Goal: Task Accomplishment & Management: Use online tool/utility

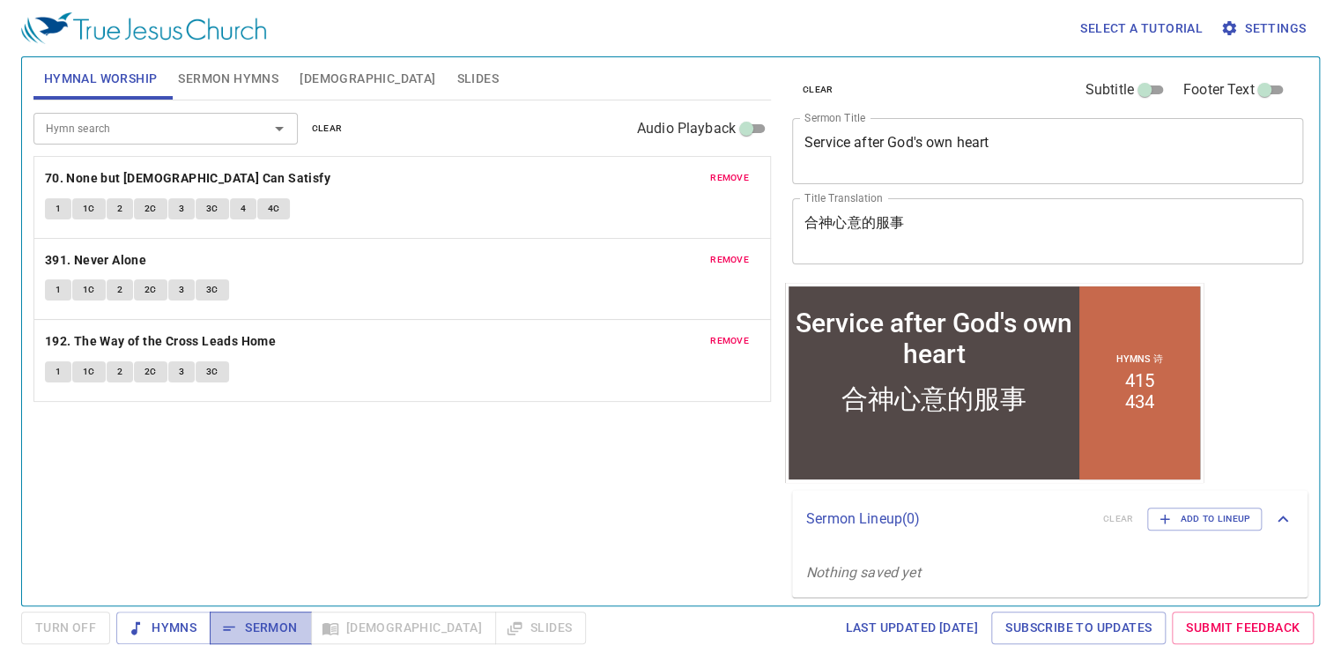
click at [268, 624] on span "Sermon" at bounding box center [260, 628] width 73 height 22
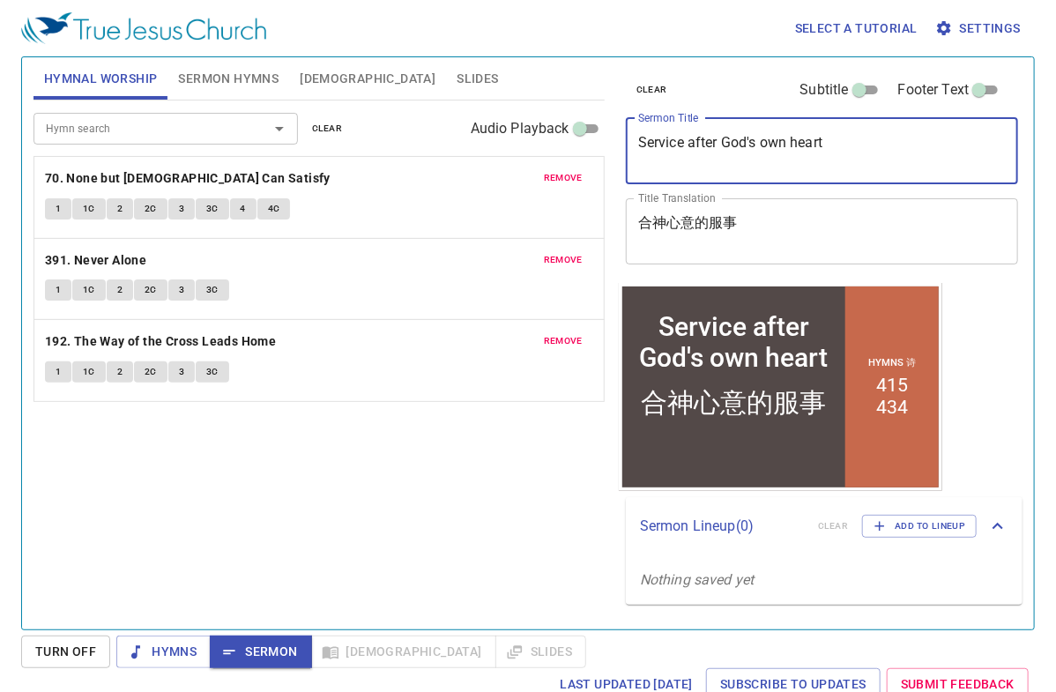
drag, startPoint x: 859, startPoint y: 146, endPoint x: 609, endPoint y: 137, distance: 250.5
click at [610, 136] on div "Hymnal Worship Sermon Hymns Bible Slides Hymn search Hymn search clear Audio Pl…" at bounding box center [527, 336] width 1003 height 572
paste textarea "Last Stop of the Wilderness – Keep the Inheritance"
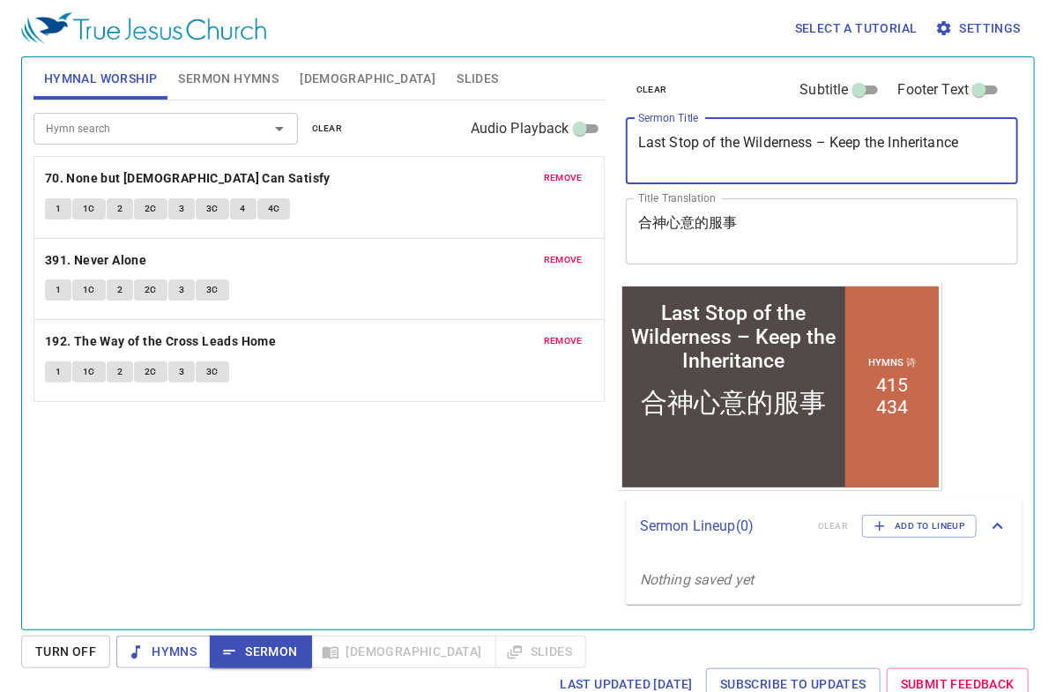
type textarea "Last Stop of the Wilderness – Keep the Inheritance"
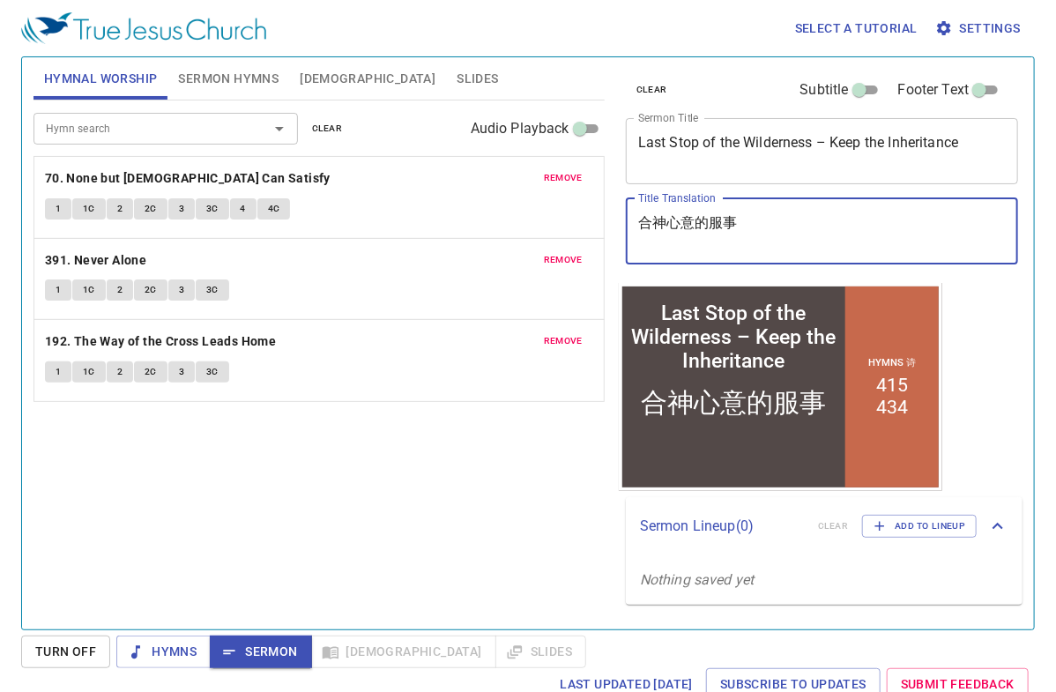
drag, startPoint x: 763, startPoint y: 226, endPoint x: 553, endPoint y: 203, distance: 211.0
click at [554, 203] on div "Hymnal Worship Sermon Hymns Bible Slides Hymn search Hymn search clear Audio Pl…" at bounding box center [527, 336] width 1003 height 572
paste textarea "曠野路的終站 – 守產業"
type textarea "曠野路的終站 – 守產業"
click at [568, 176] on span "remove" at bounding box center [563, 178] width 39 height 16
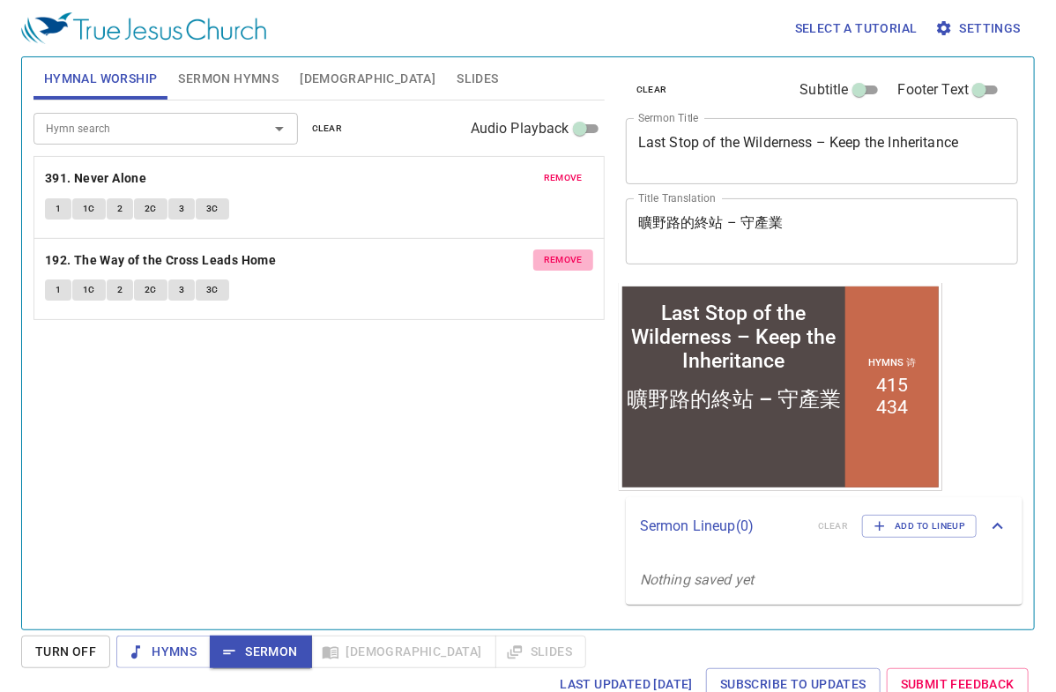
click at [553, 255] on span "remove" at bounding box center [563, 260] width 39 height 16
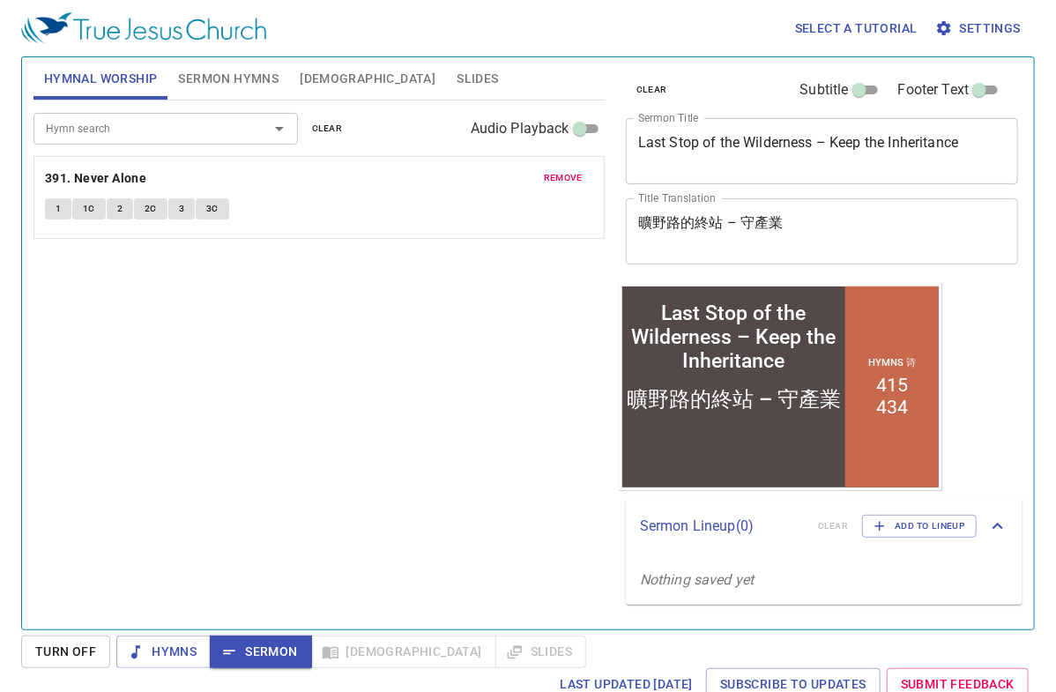
click at [561, 175] on span "remove" at bounding box center [563, 178] width 39 height 16
click at [240, 77] on span "Sermon Hymns" at bounding box center [228, 79] width 100 height 22
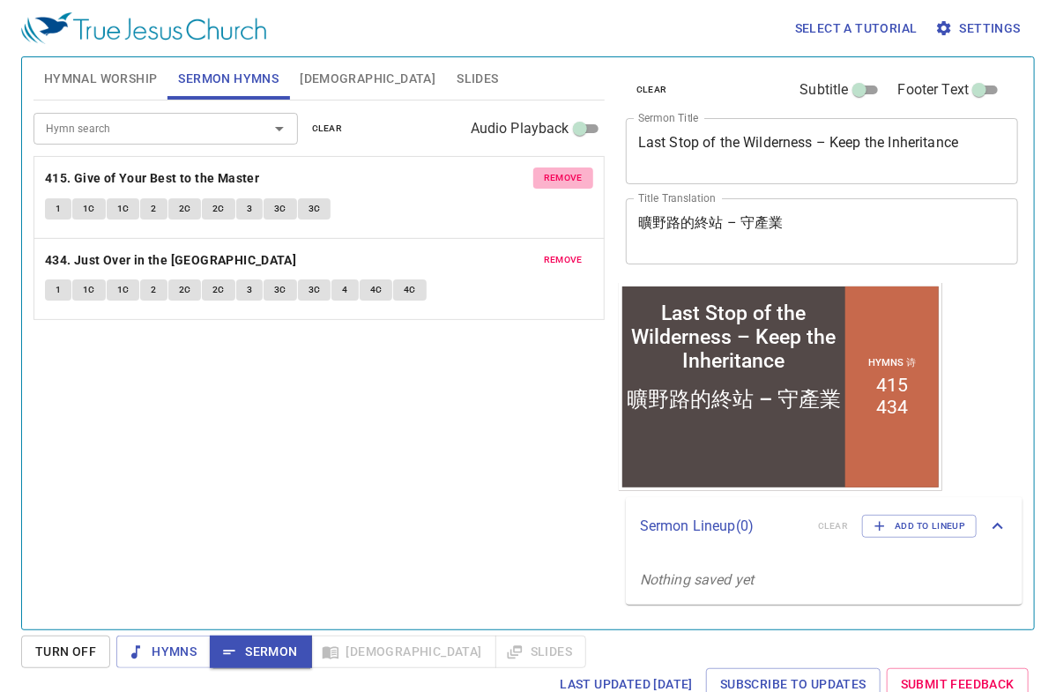
click at [562, 170] on span "remove" at bounding box center [563, 178] width 39 height 16
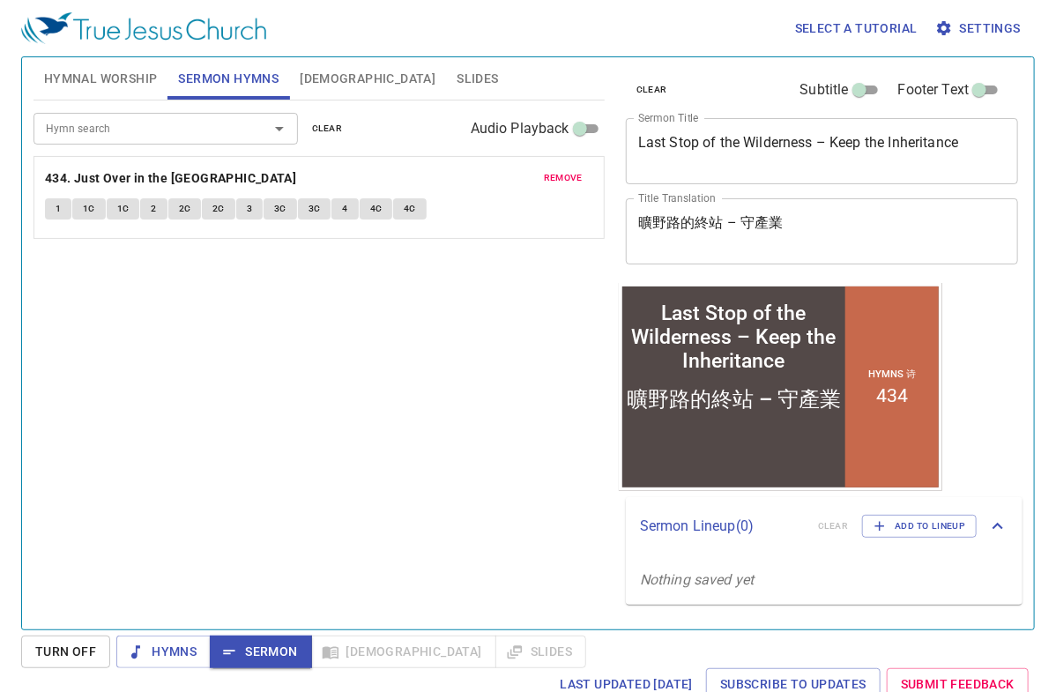
click at [564, 173] on span "remove" at bounding box center [563, 178] width 39 height 16
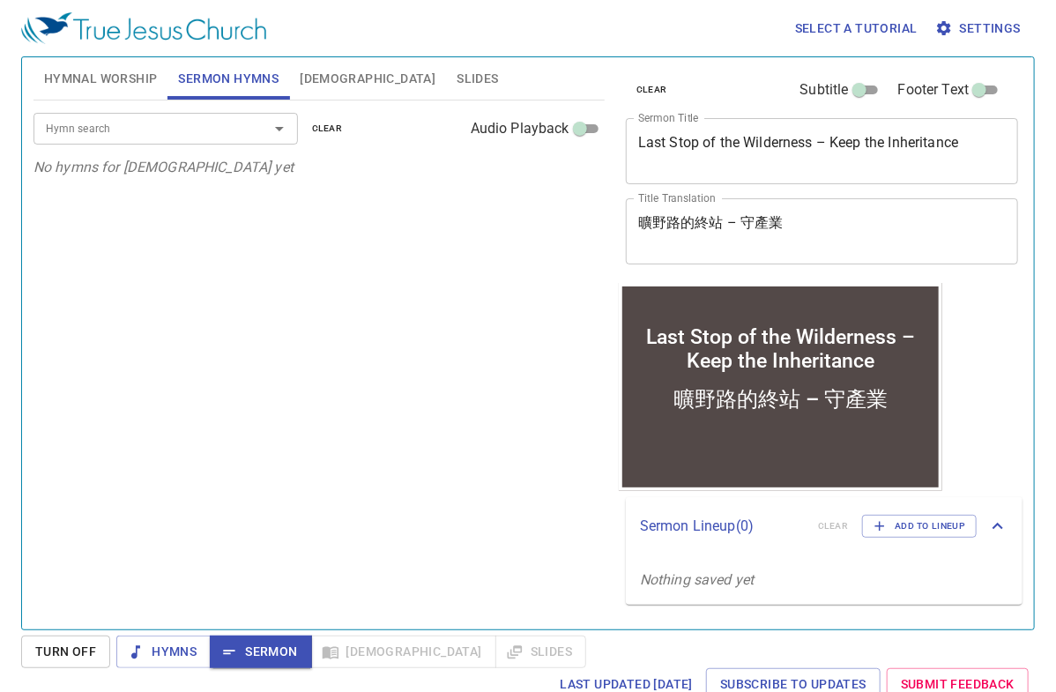
click at [155, 123] on input "Hymn search" at bounding box center [140, 128] width 202 height 20
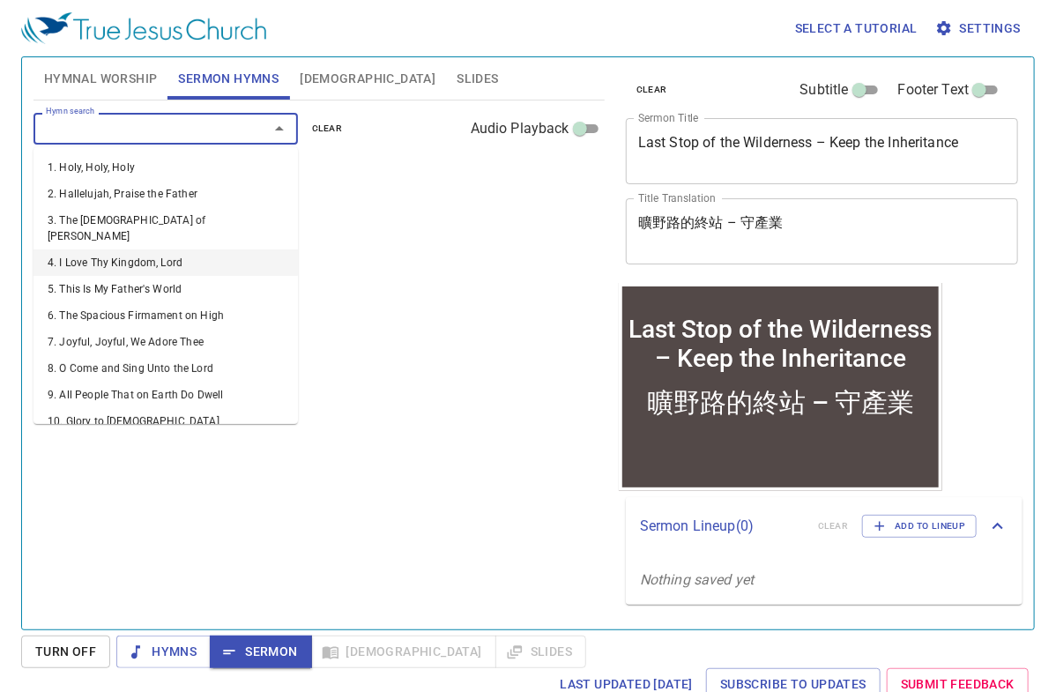
click at [105, 249] on li "4. I Love Thy Kingdom, Lord" at bounding box center [165, 262] width 264 height 26
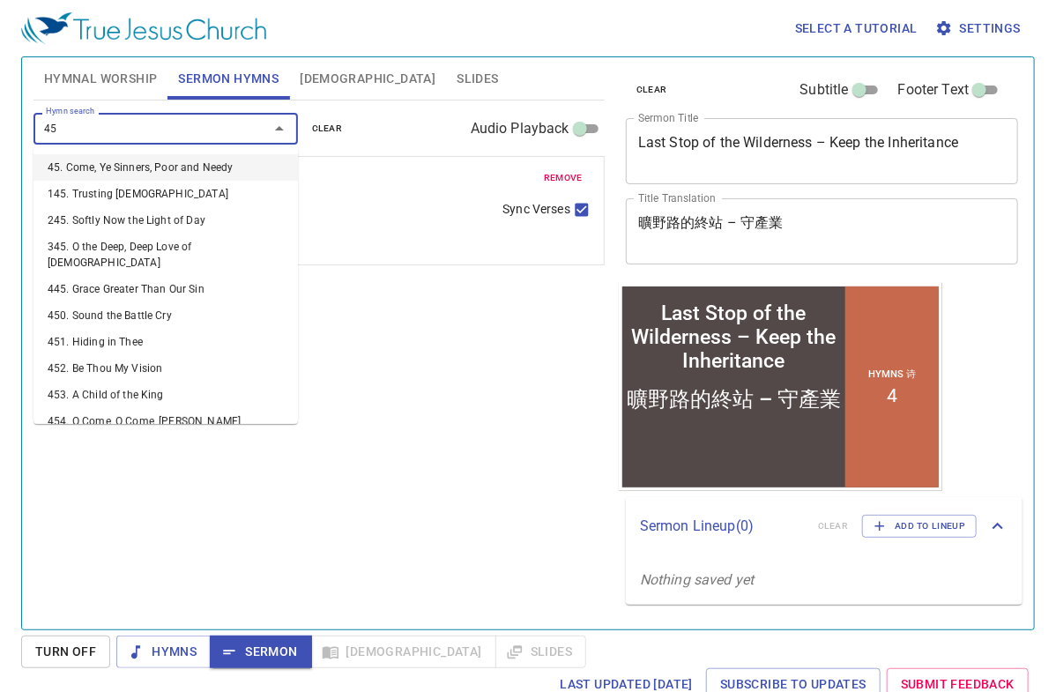
type input "459"
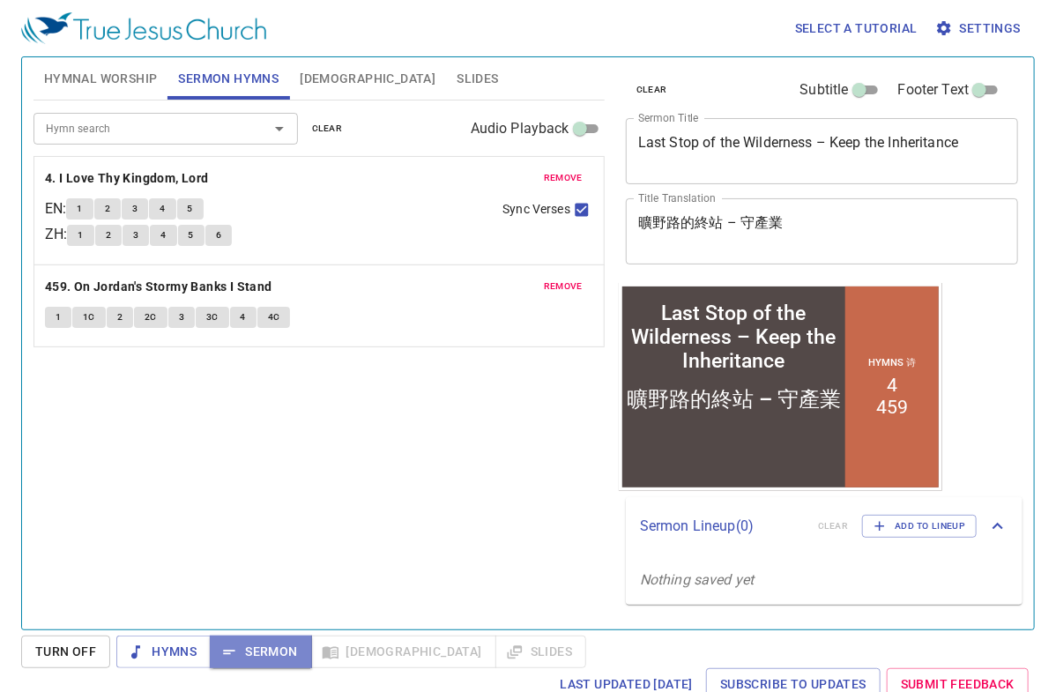
click at [251, 651] on span "Sermon" at bounding box center [260, 652] width 73 height 22
click at [112, 78] on span "Hymnal Worship" at bounding box center [101, 79] width 114 height 22
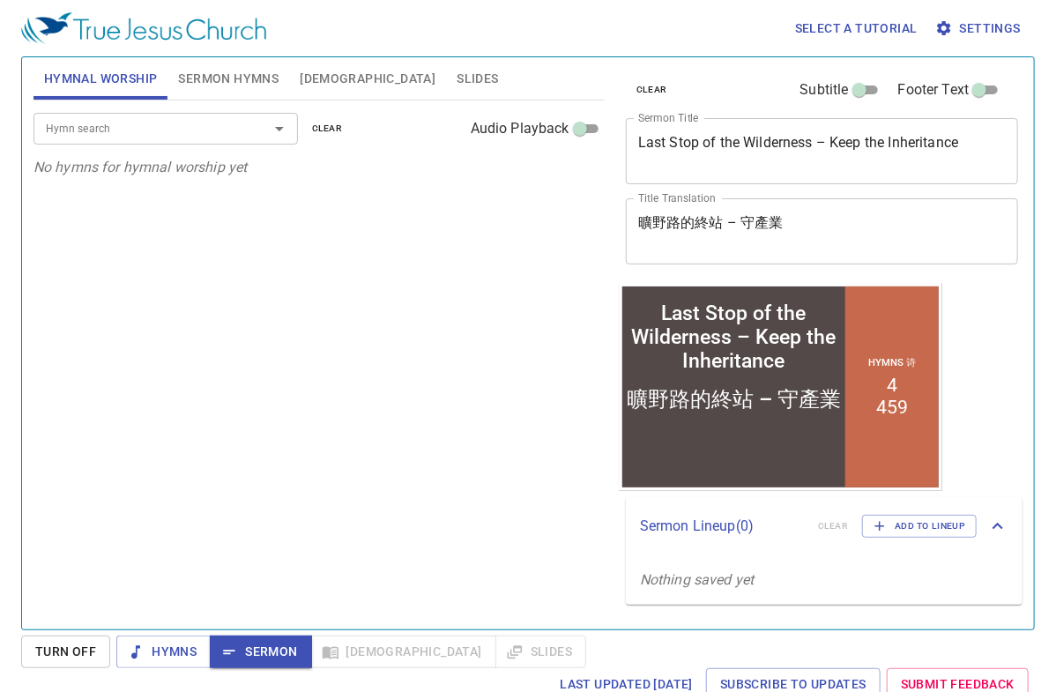
click at [101, 130] on input "Hymn search" at bounding box center [140, 128] width 202 height 20
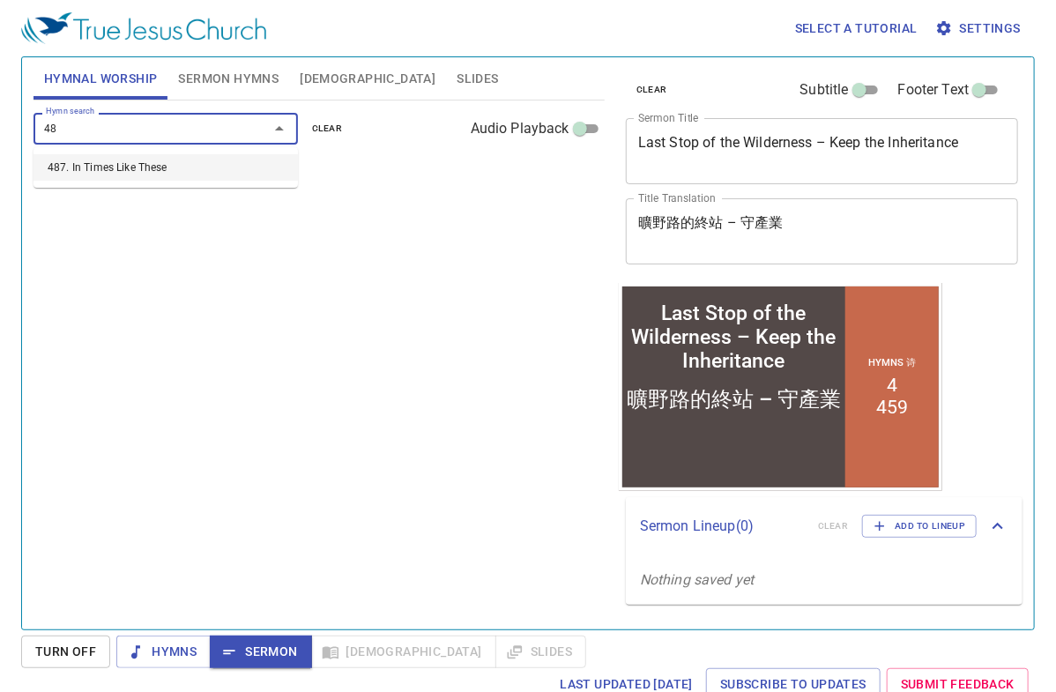
type input "487"
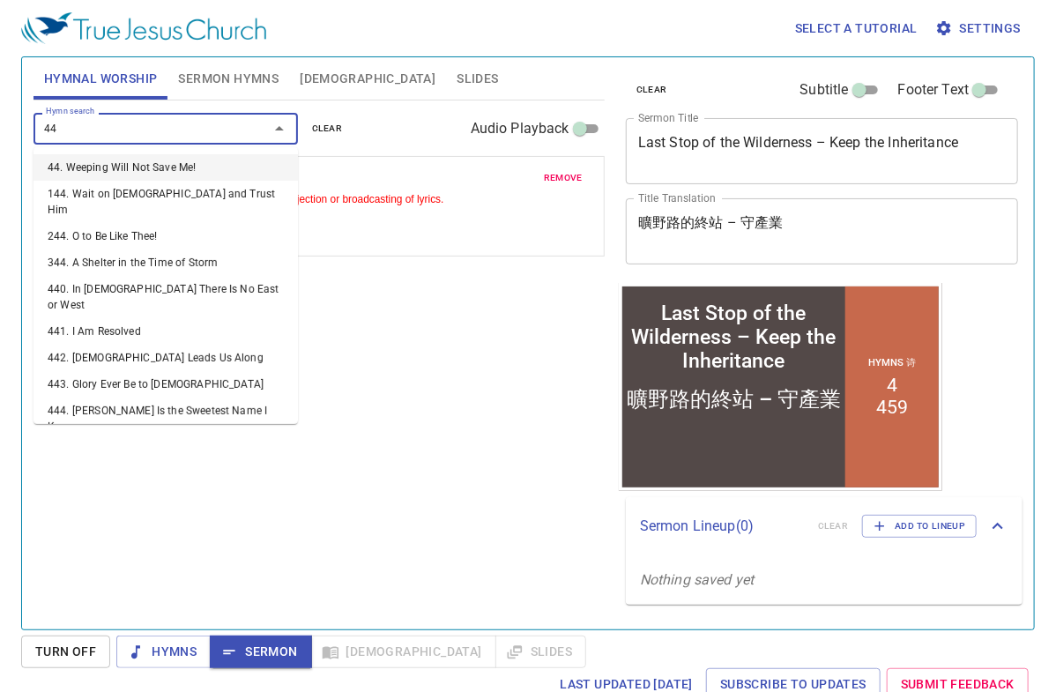
type input "448"
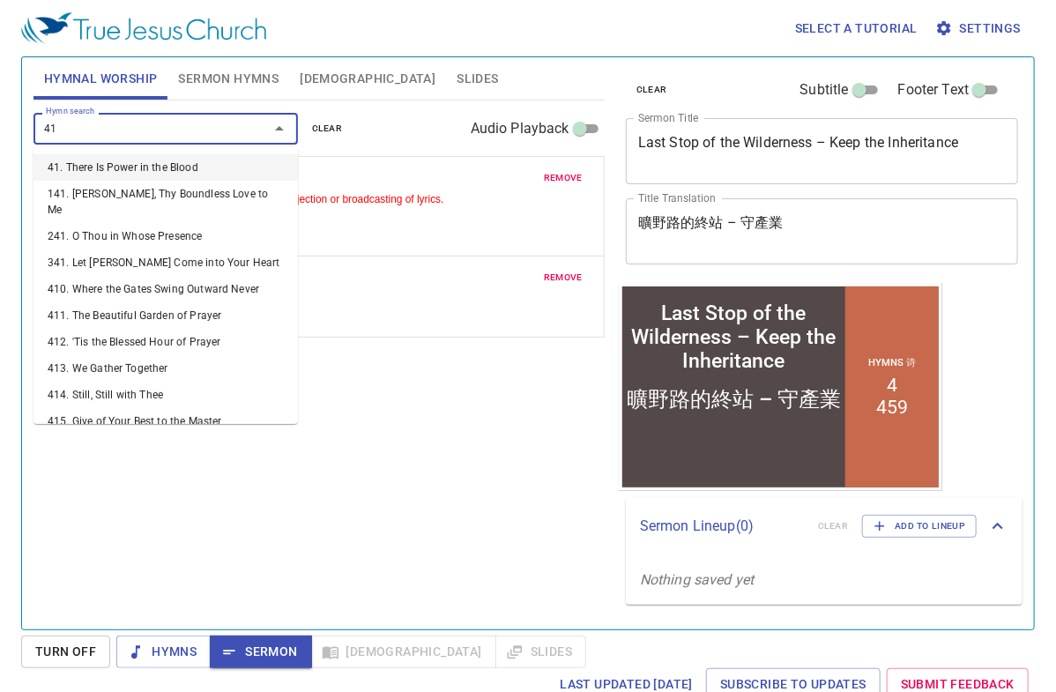
type input "410"
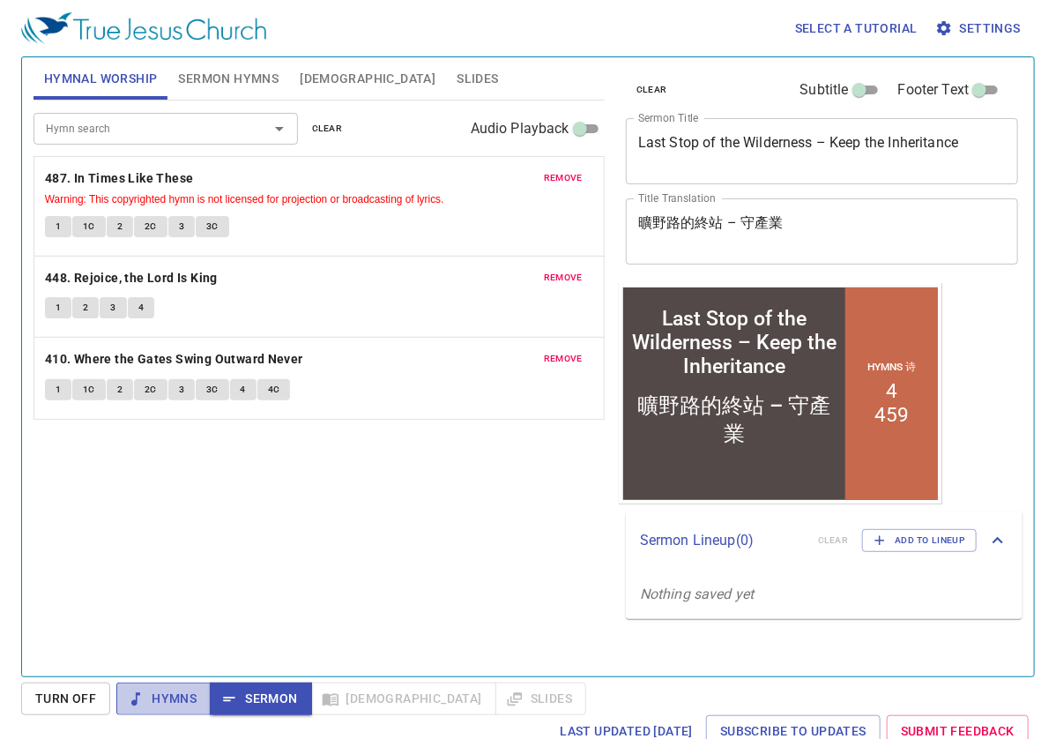
click at [167, 667] on span "Hymns" at bounding box center [163, 698] width 66 height 22
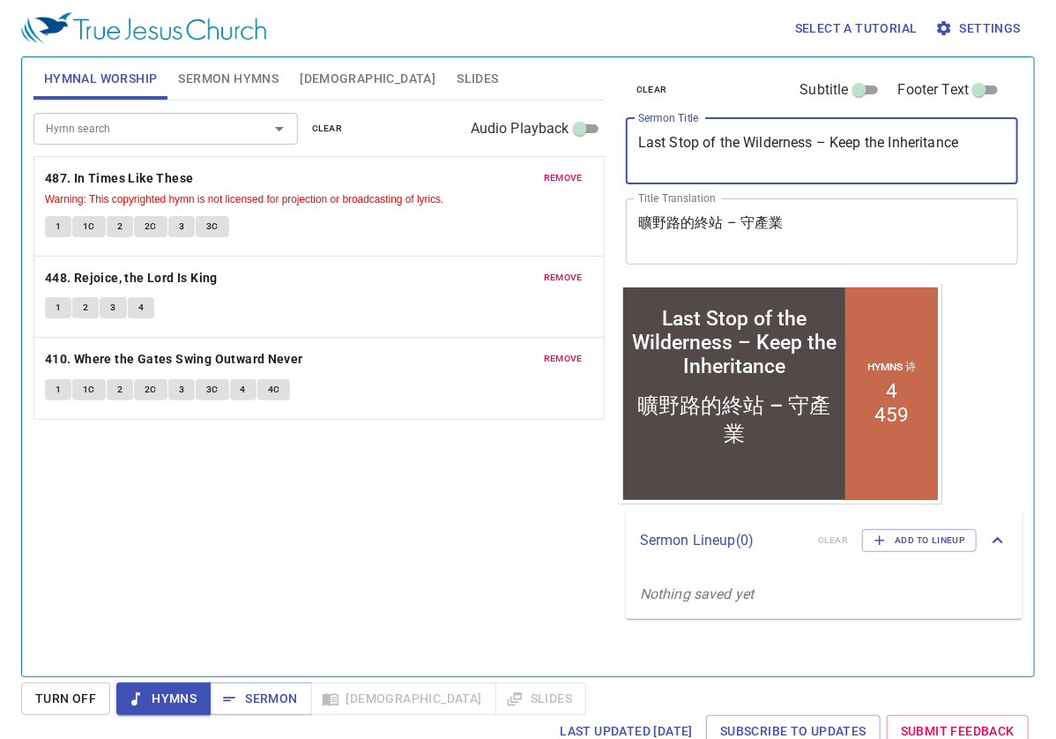
drag, startPoint x: 642, startPoint y: 145, endPoint x: 835, endPoint y: 140, distance: 193.1
click at [835, 140] on textarea "Last Stop of the Wilderness – Keep the Inheritance" at bounding box center [822, 150] width 368 height 33
click at [825, 144] on textarea "Last Stop of the Wilderness – Keep the Inheritance" at bounding box center [822, 150] width 368 height 33
drag, startPoint x: 637, startPoint y: 140, endPoint x: 733, endPoint y: 140, distance: 96.1
click at [733, 140] on div "Last Stop of the Wilderness – Keep the Inheritance x Sermon Title" at bounding box center [822, 151] width 393 height 66
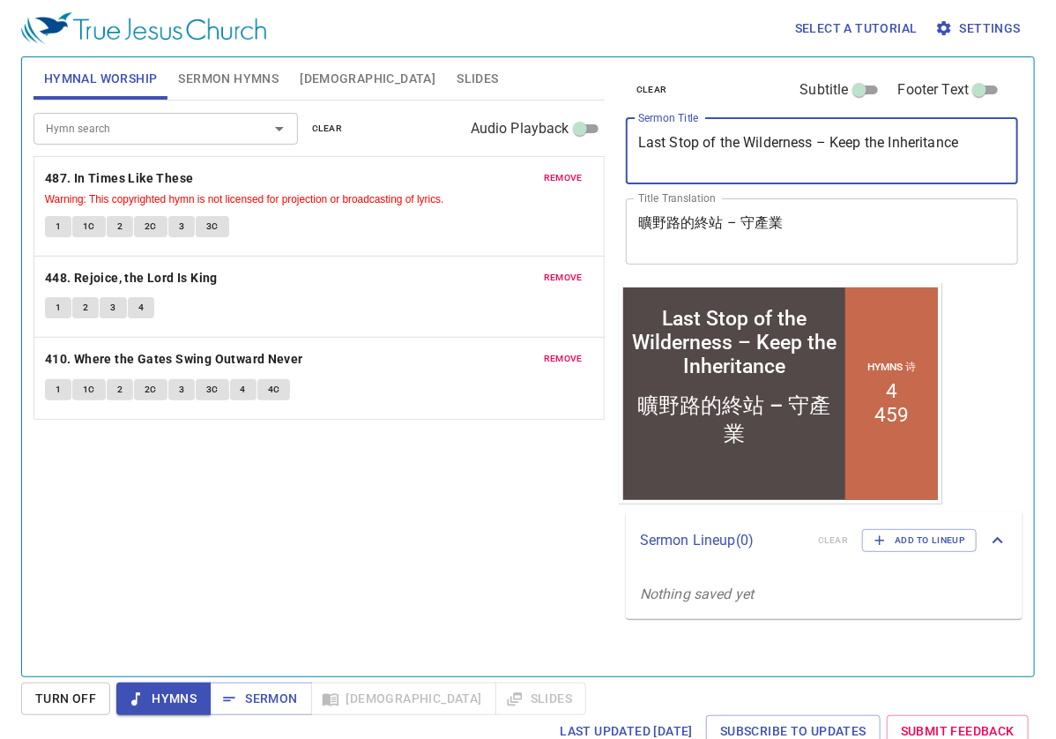
drag, startPoint x: 966, startPoint y: 141, endPoint x: 609, endPoint y: 142, distance: 356.9
click at [609, 142] on div "Hymnal Worship Sermon Hymns Bible Slides Hymn search Hymn search clear Audio Pl…" at bounding box center [527, 359] width 1003 height 619
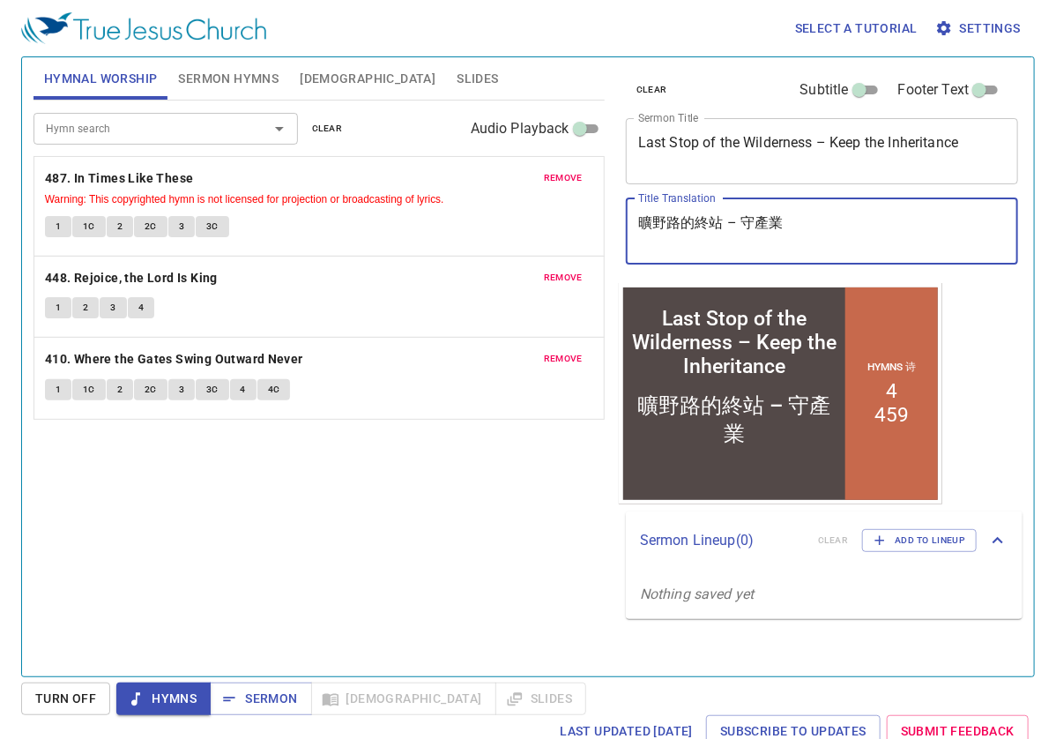
drag, startPoint x: 793, startPoint y: 226, endPoint x: 605, endPoint y: 216, distance: 188.0
click at [607, 215] on div "Hymnal Worship Sermon Hymns Bible Slides Hymn search Hymn search clear Audio Pl…" at bounding box center [527, 359] width 1003 height 619
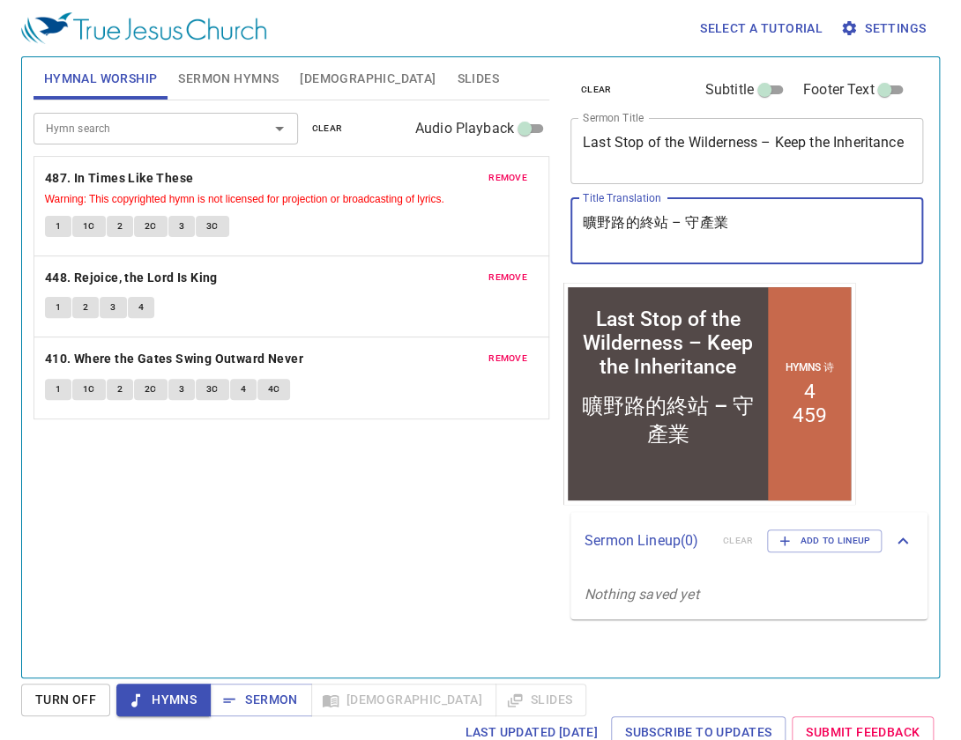
click at [789, 227] on textarea "曠野路的終站 – 守產業" at bounding box center [747, 230] width 329 height 33
click at [243, 81] on span "Sermon Hymns" at bounding box center [228, 79] width 100 height 22
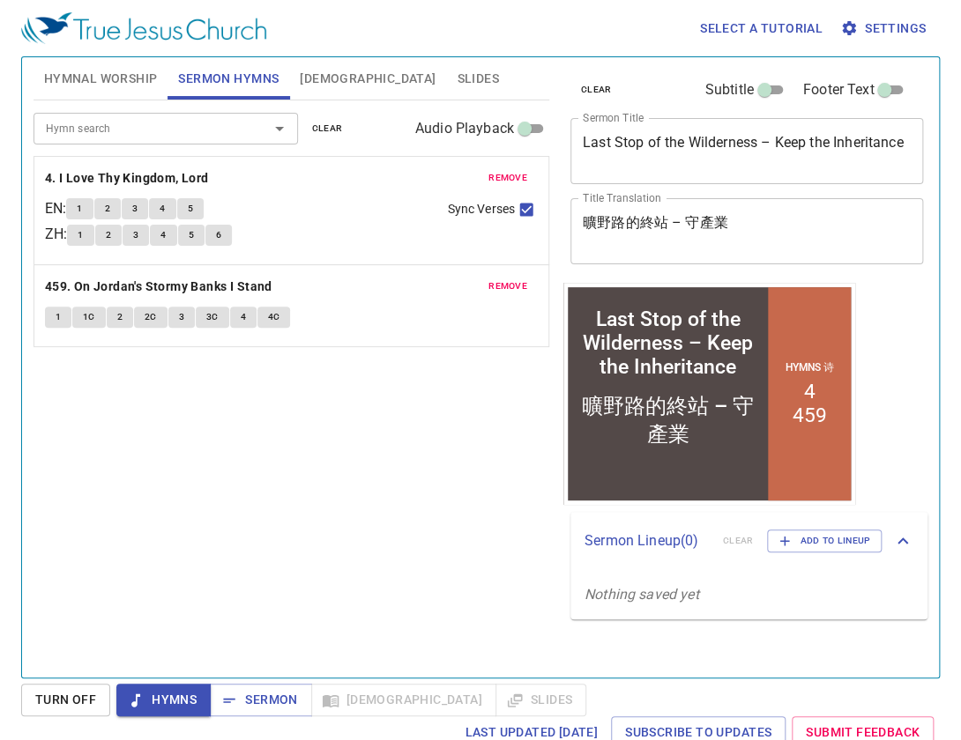
click at [122, 81] on span "Hymnal Worship" at bounding box center [101, 79] width 114 height 22
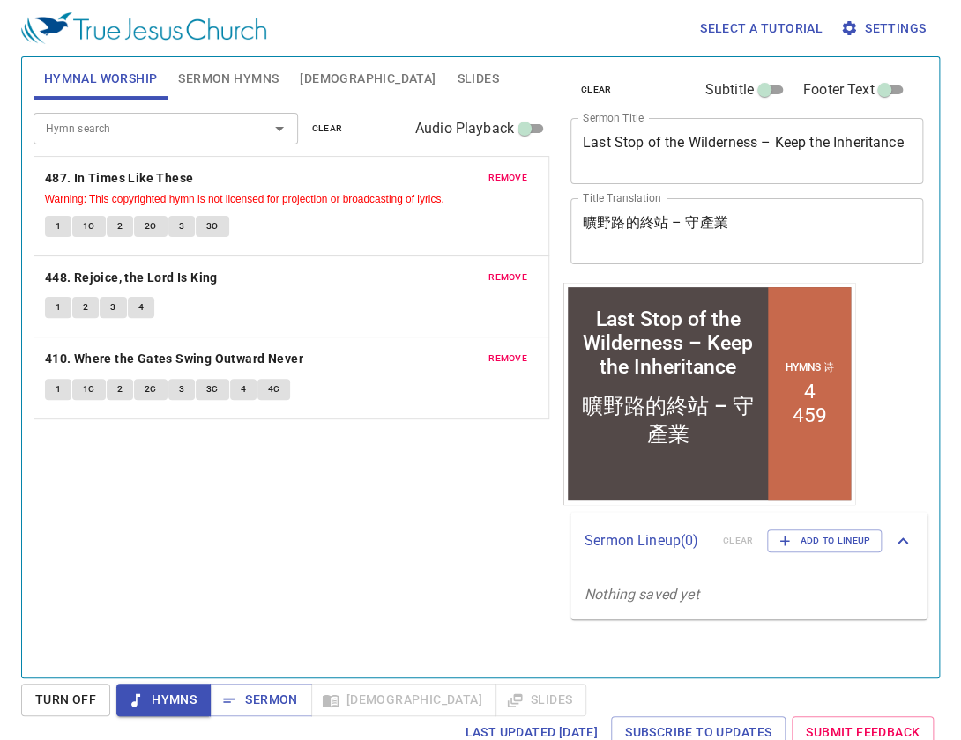
click at [63, 229] on button "1" at bounding box center [58, 226] width 26 height 21
click at [104, 180] on b "487. In Times Like These" at bounding box center [119, 178] width 149 height 22
click at [212, 230] on span "3C" at bounding box center [212, 227] width 12 height 16
click at [175, 667] on span "Hymns" at bounding box center [163, 700] width 66 height 22
click at [69, 227] on button "1" at bounding box center [58, 226] width 26 height 21
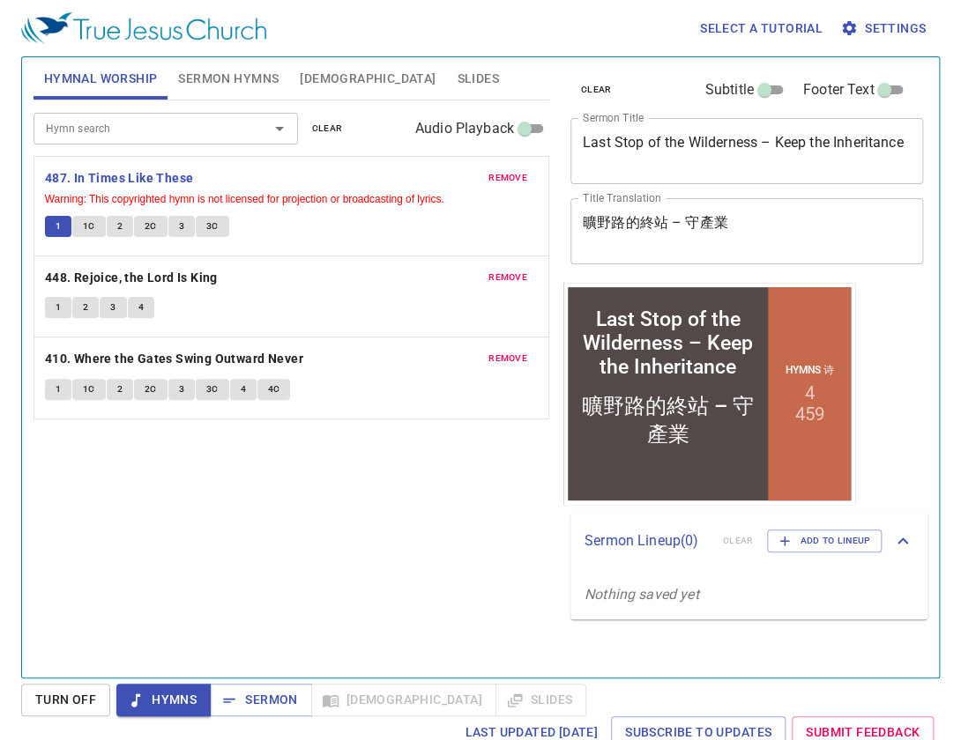
click at [171, 667] on span "Hymns" at bounding box center [163, 700] width 66 height 22
click at [62, 303] on button "1" at bounding box center [58, 307] width 26 height 21
click at [154, 667] on span "Hymns" at bounding box center [163, 700] width 66 height 22
click at [60, 391] on button "1" at bounding box center [58, 389] width 26 height 21
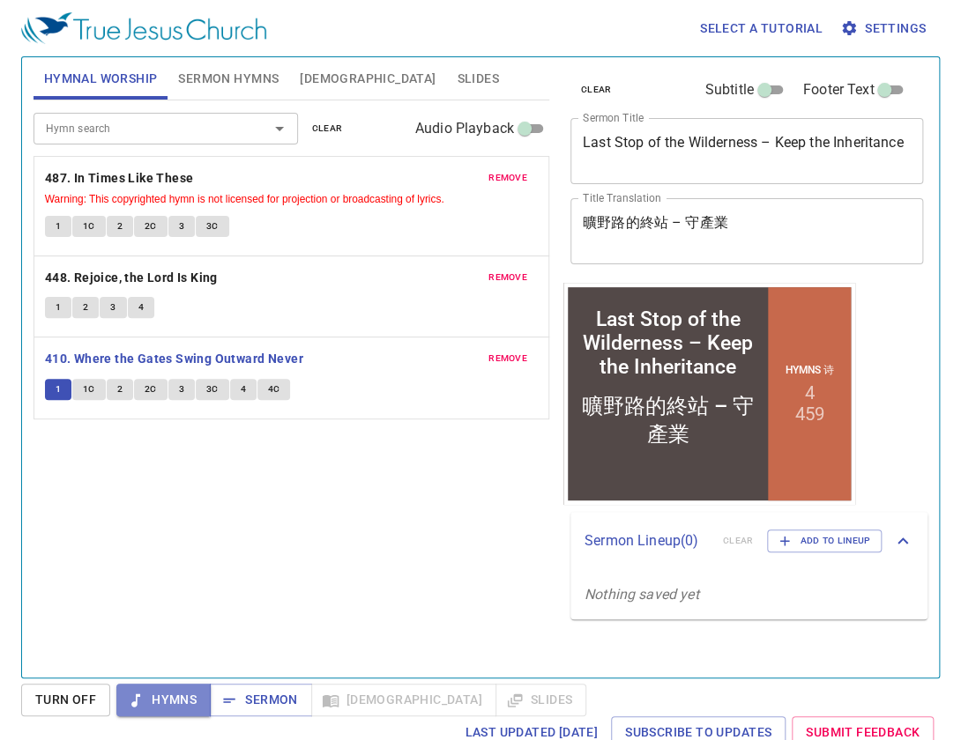
click at [152, 667] on span "Hymns" at bounding box center [163, 700] width 66 height 22
click at [269, 667] on span "Sermon" at bounding box center [260, 700] width 73 height 22
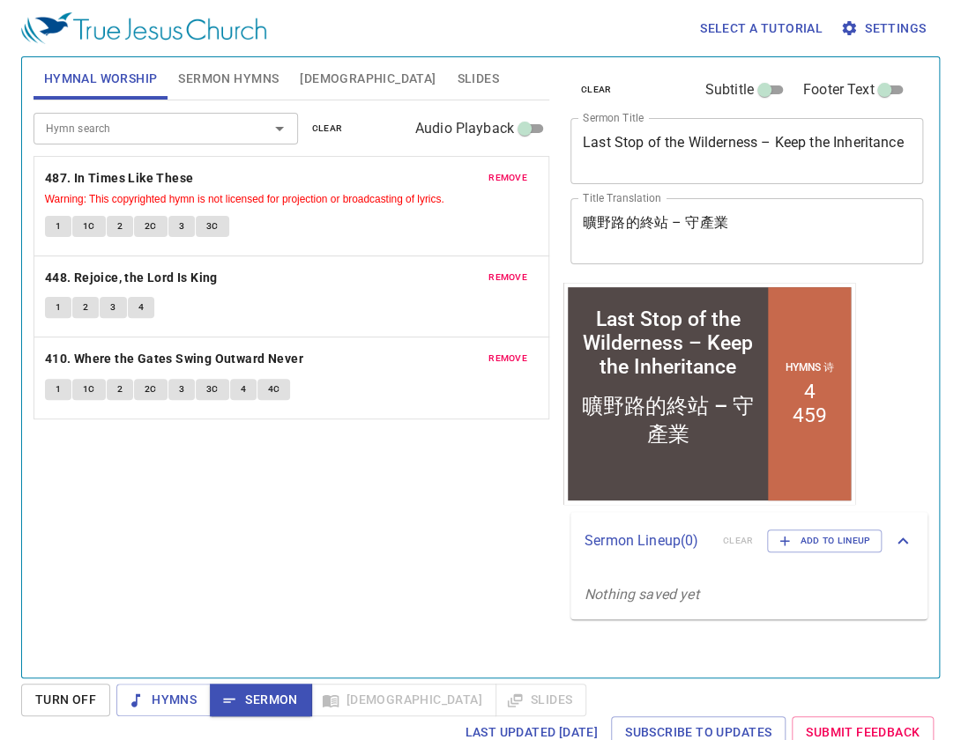
click at [239, 81] on span "Sermon Hymns" at bounding box center [228, 79] width 100 height 22
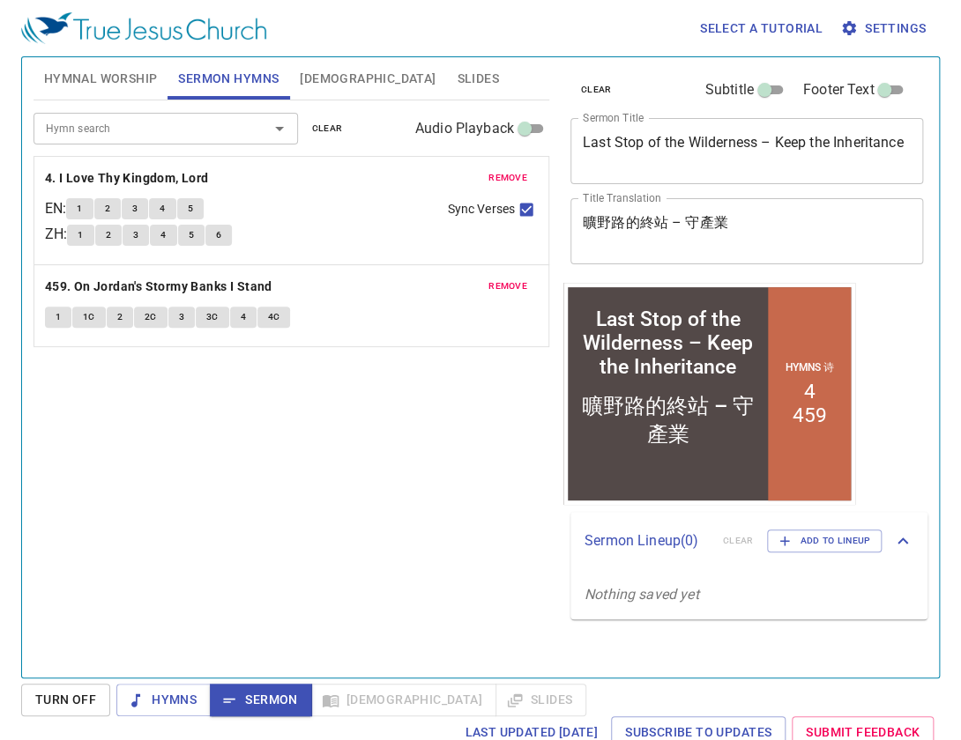
click at [82, 211] on span "1" at bounding box center [79, 209] width 5 height 16
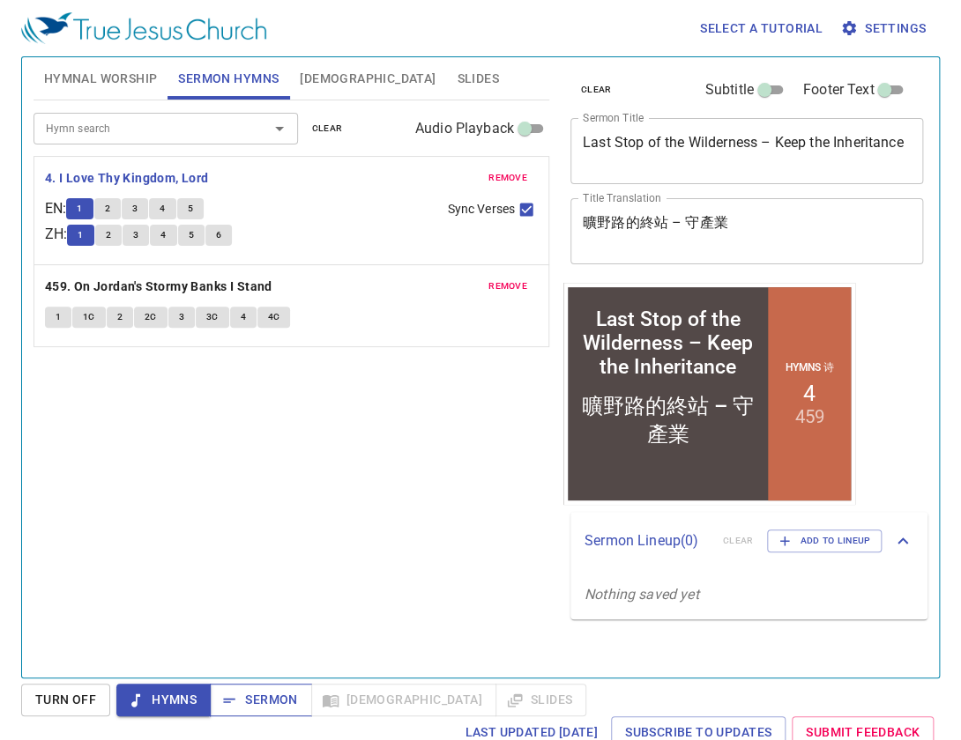
click at [244, 667] on span "Sermon" at bounding box center [260, 700] width 73 height 22
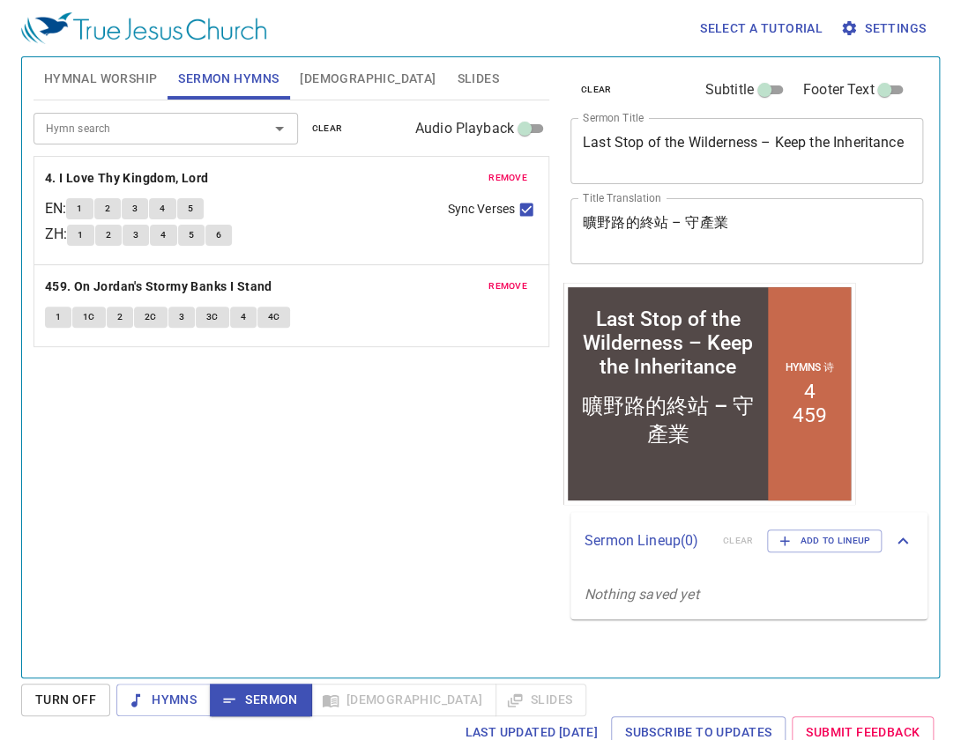
click at [111, 80] on span "Hymnal Worship" at bounding box center [101, 79] width 114 height 22
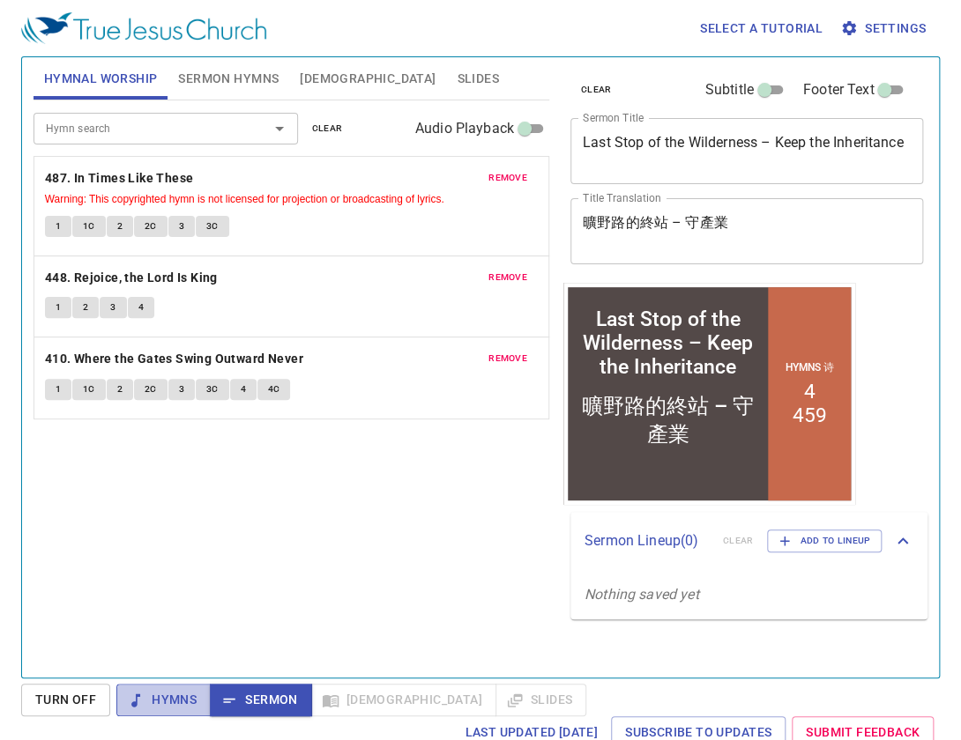
click at [177, 667] on span "Hymns" at bounding box center [163, 700] width 66 height 22
click at [240, 85] on span "Sermon Hymns" at bounding box center [228, 79] width 100 height 22
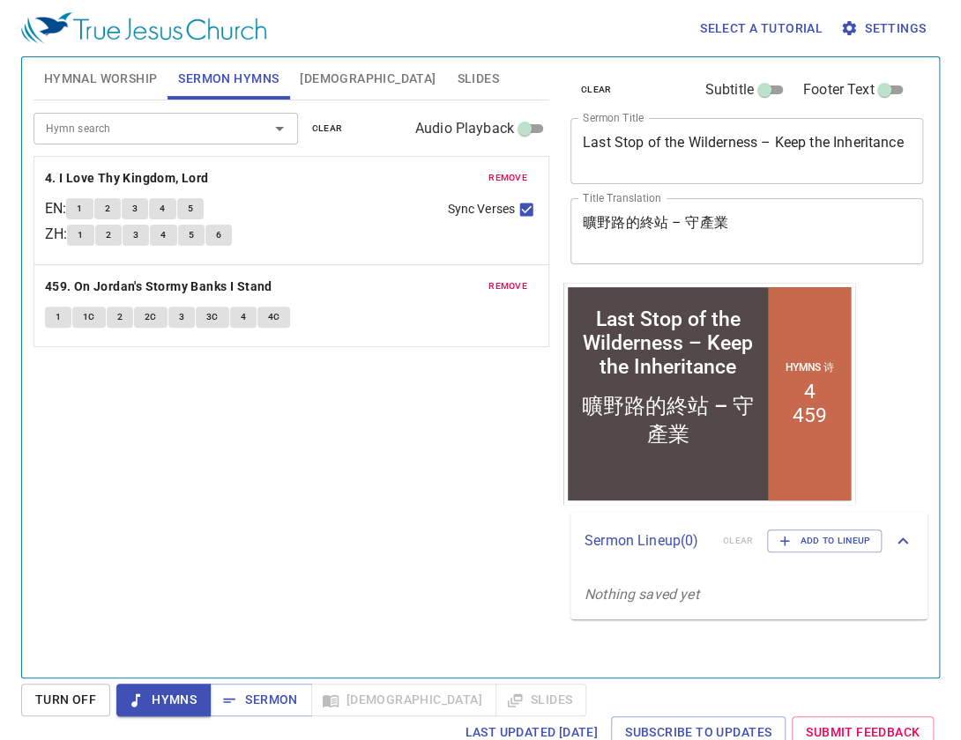
click at [145, 78] on span "Hymnal Worship" at bounding box center [101, 79] width 114 height 22
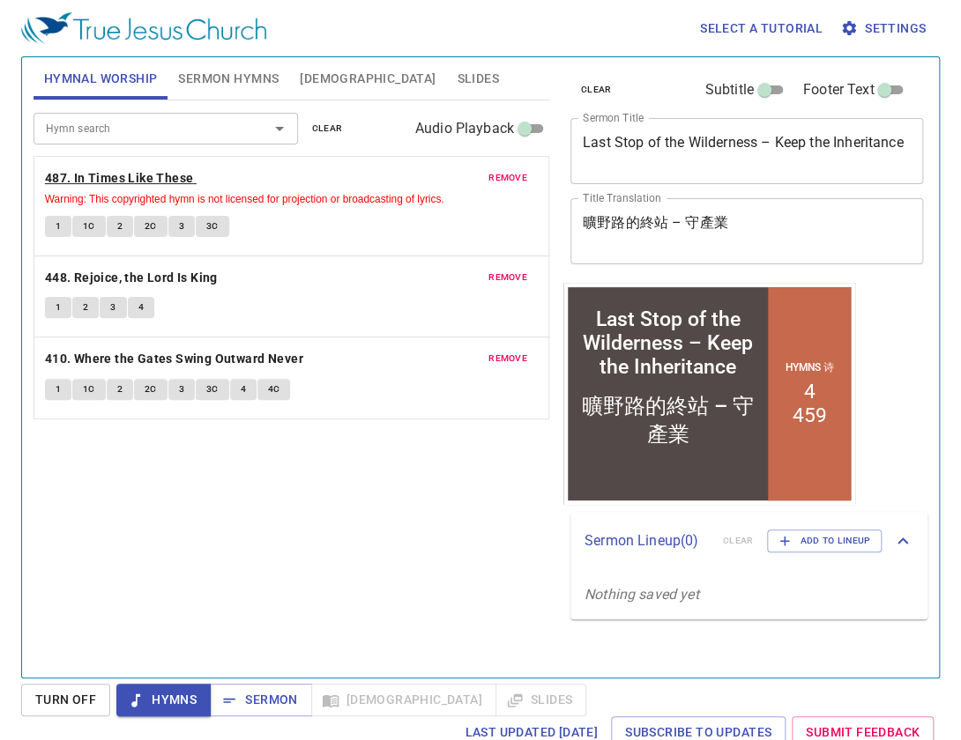
click at [131, 174] on b "487. In Times Like These" at bounding box center [119, 178] width 149 height 22
click at [60, 228] on button "1" at bounding box center [58, 226] width 26 height 21
click at [83, 225] on span "1C" at bounding box center [89, 227] width 12 height 16
click at [120, 233] on span "2" at bounding box center [119, 227] width 5 height 16
click at [152, 234] on button "2C" at bounding box center [150, 226] width 33 height 21
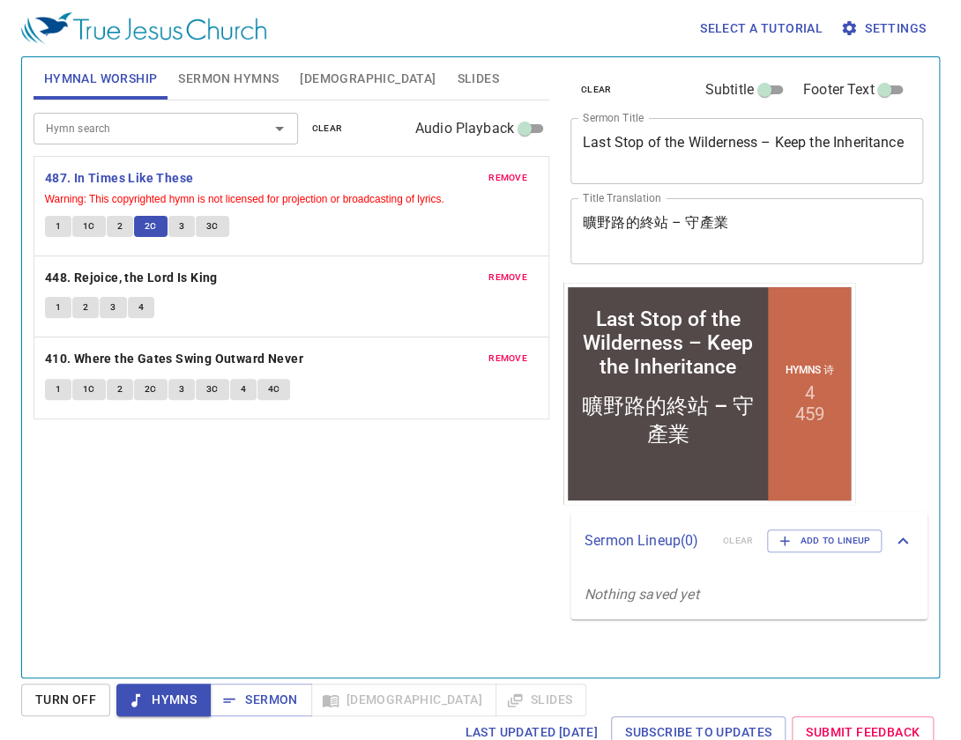
click at [186, 232] on button "3" at bounding box center [181, 226] width 26 height 21
click at [216, 227] on span "3C" at bounding box center [212, 227] width 12 height 16
drag, startPoint x: 233, startPoint y: 197, endPoint x: 339, endPoint y: 198, distance: 106.6
click at [339, 337] on div "remove 487. In Times Like These Warning: This copyrighted hymn is not licensed …" at bounding box center [291, 378] width 516 height 83
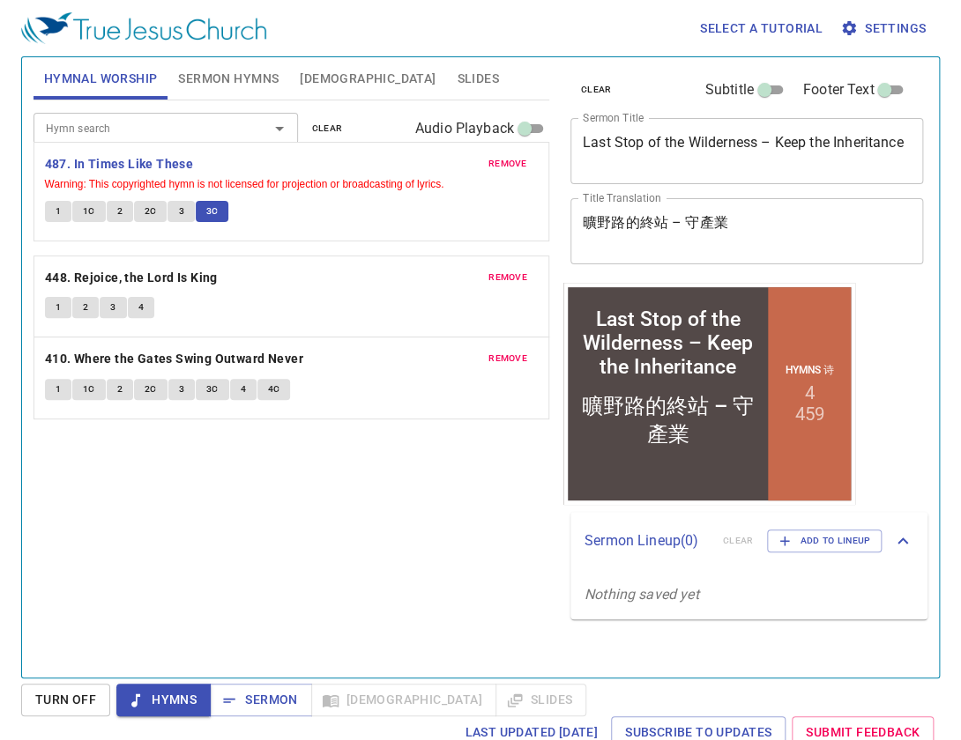
drag, startPoint x: 343, startPoint y: 197, endPoint x: 264, endPoint y: 182, distance: 80.0
click at [264, 337] on div "remove 487. In Times Like These Warning: This copyrighted hymn is not licensed …" at bounding box center [291, 378] width 516 height 83
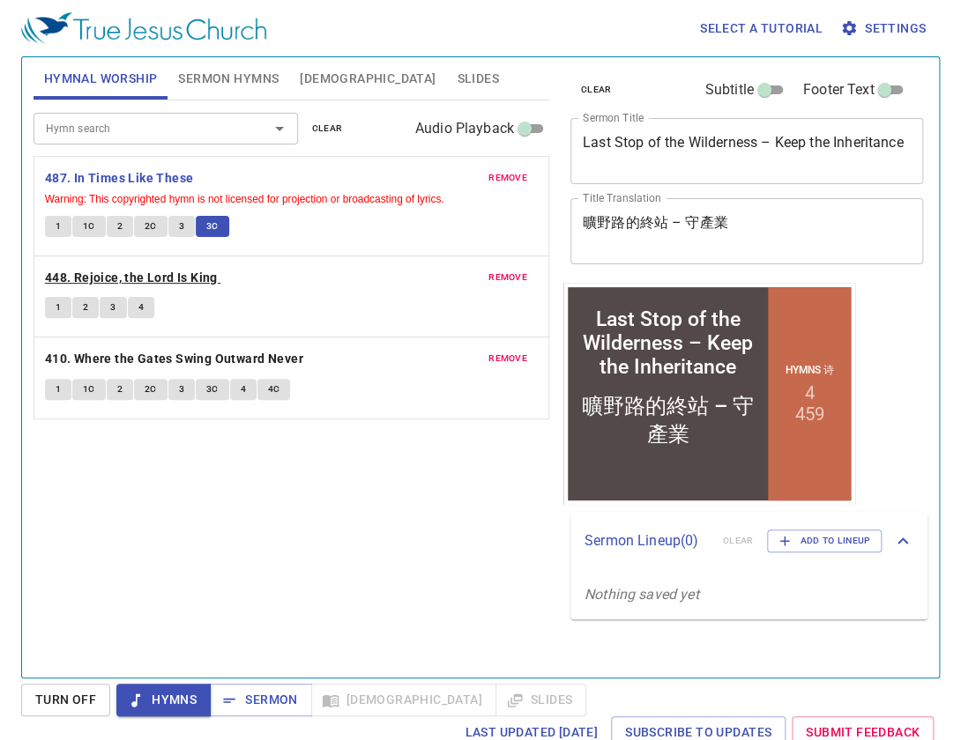
click at [159, 267] on b "448. Rejoice, the Lord Is King" at bounding box center [131, 278] width 173 height 22
click at [59, 304] on span "1" at bounding box center [58, 308] width 5 height 16
click at [86, 302] on span "2" at bounding box center [85, 308] width 5 height 16
click at [107, 299] on button "3" at bounding box center [113, 307] width 26 height 21
click at [136, 305] on button "4" at bounding box center [141, 307] width 26 height 21
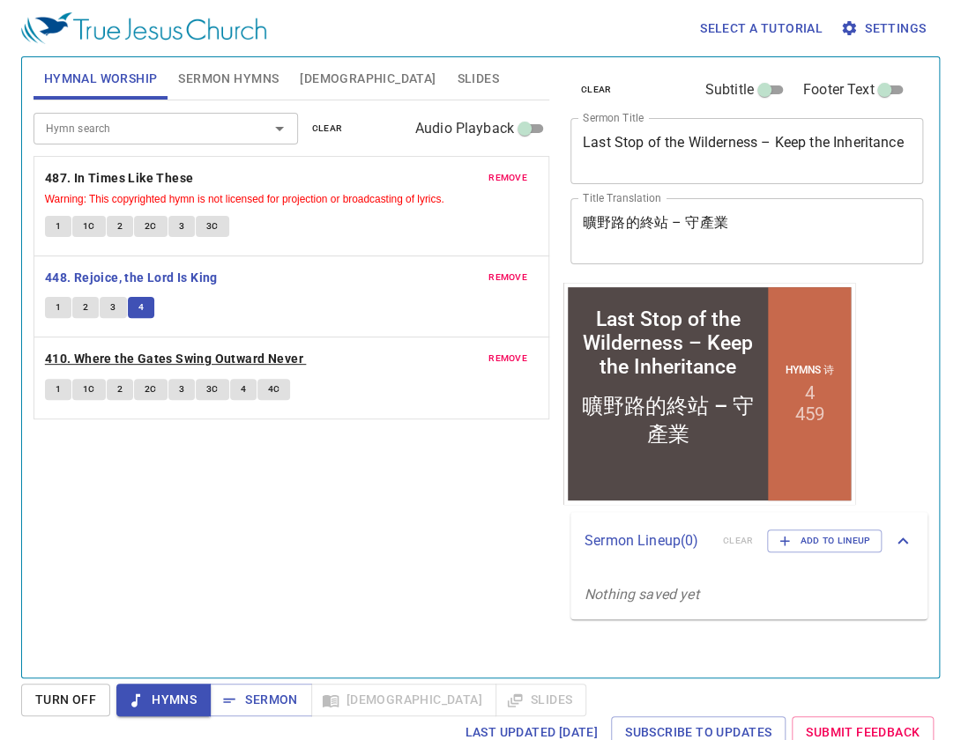
click at [152, 348] on b "410. Where the Gates Swing Outward Never" at bounding box center [174, 359] width 258 height 22
click at [56, 379] on button "1" at bounding box center [58, 389] width 26 height 21
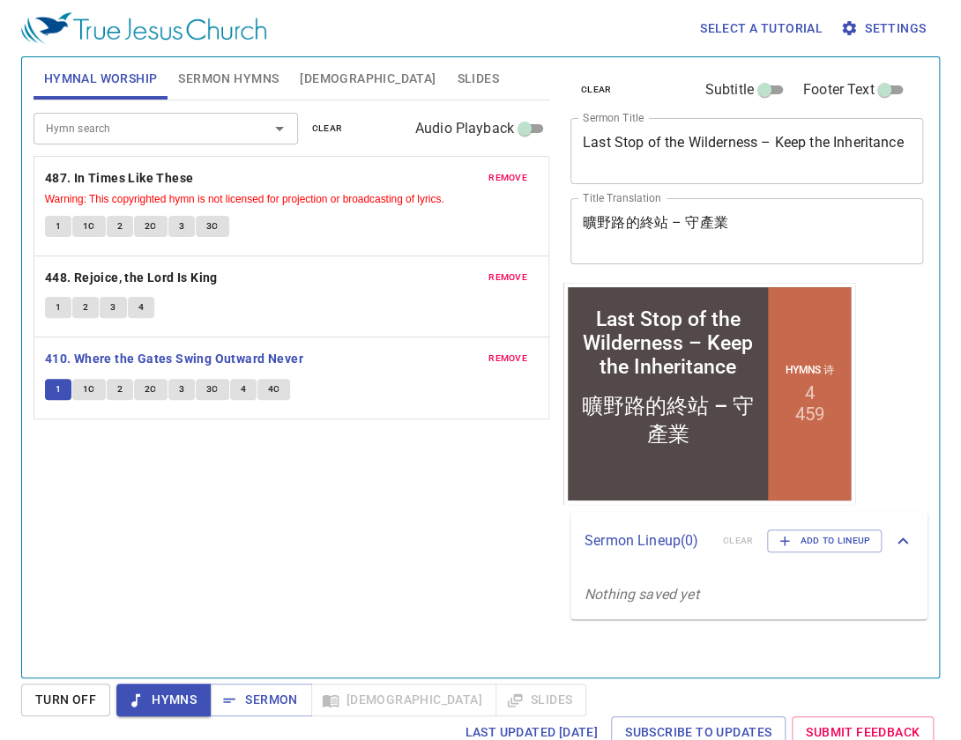
click at [73, 383] on button "1C" at bounding box center [88, 389] width 33 height 21
click at [117, 390] on span "2" at bounding box center [119, 390] width 5 height 16
click at [150, 388] on span "2C" at bounding box center [151, 390] width 12 height 16
click at [175, 385] on button "3" at bounding box center [181, 389] width 26 height 21
click at [201, 390] on button "3C" at bounding box center [212, 389] width 33 height 21
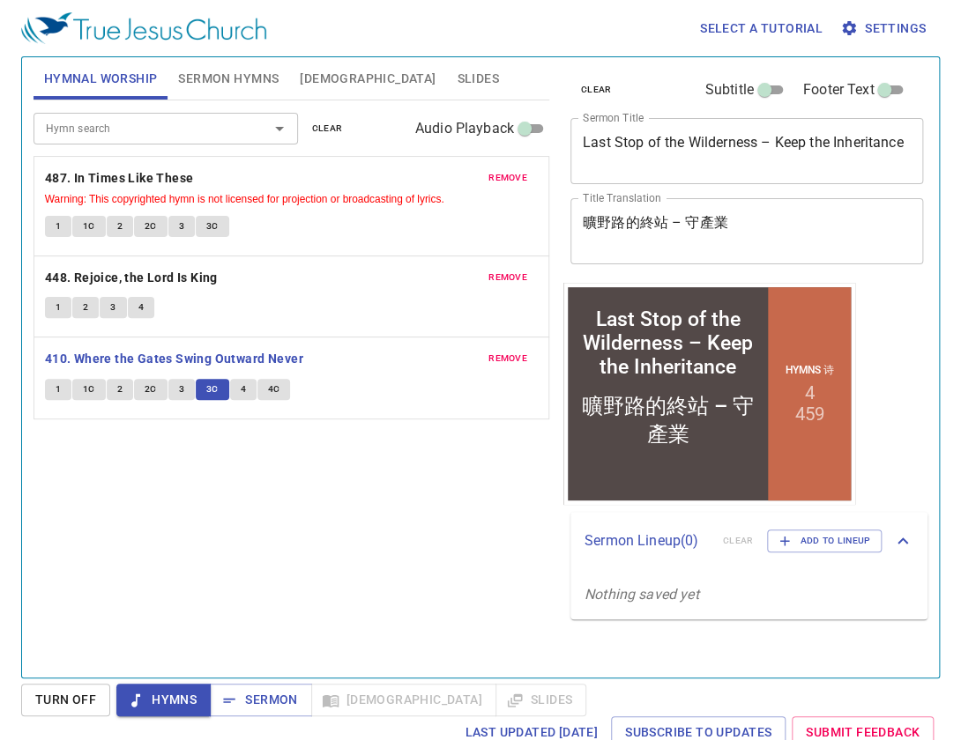
click at [235, 385] on button "4" at bounding box center [243, 389] width 26 height 21
click at [268, 389] on span "4C" at bounding box center [274, 390] width 12 height 16
click at [212, 132] on input "Hymn search" at bounding box center [140, 128] width 202 height 20
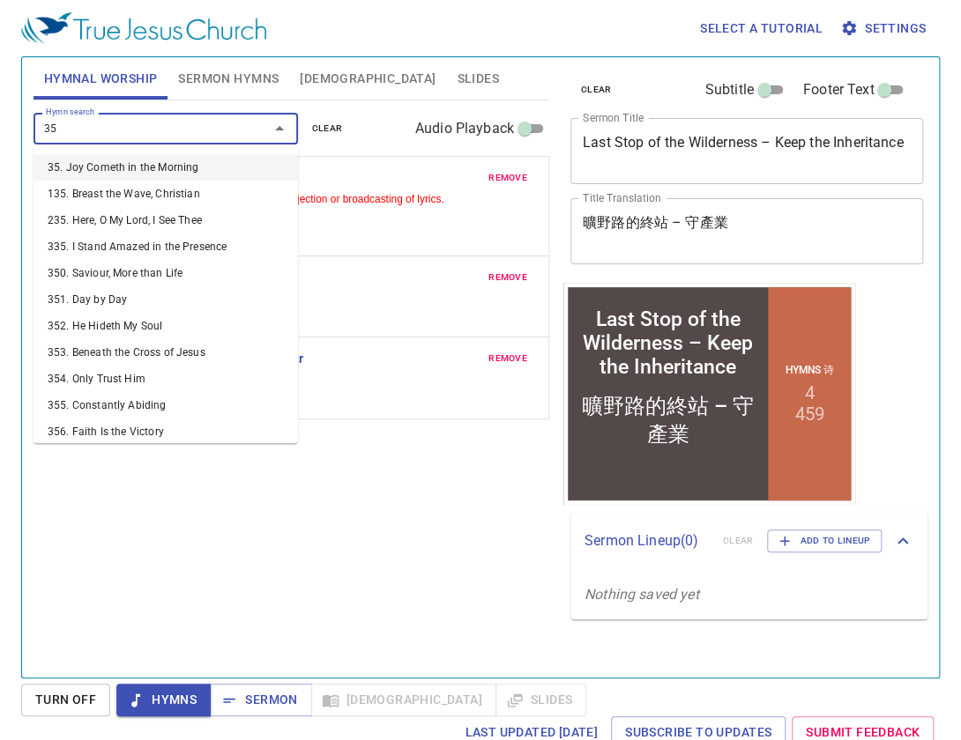
type input "352"
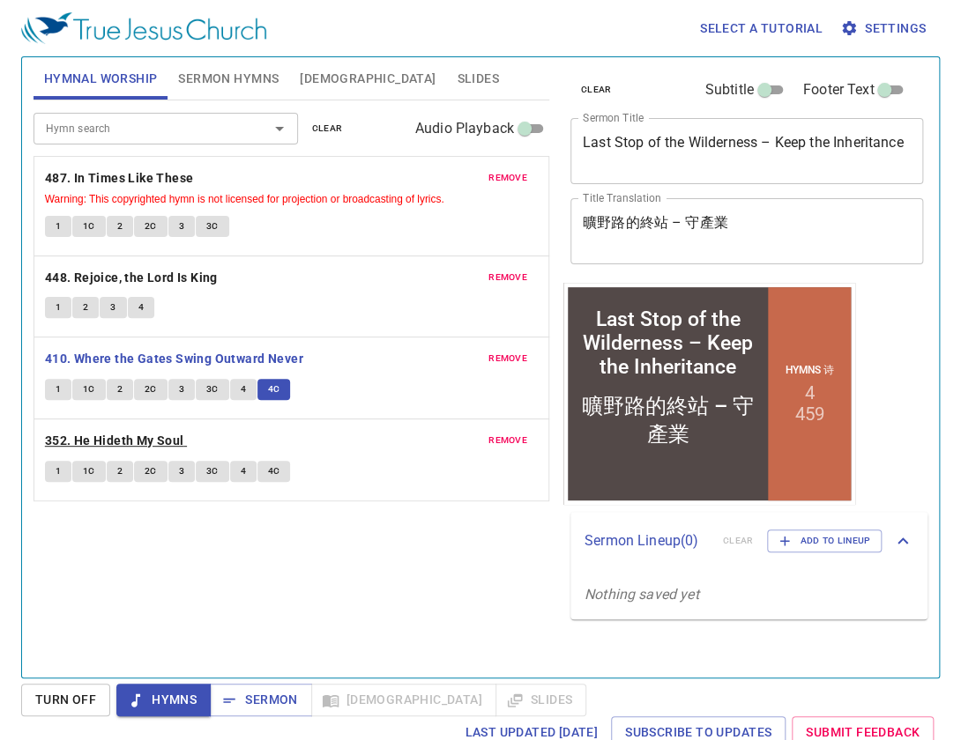
click at [158, 434] on b "352. He Hideth My Soul" at bounding box center [114, 441] width 139 height 22
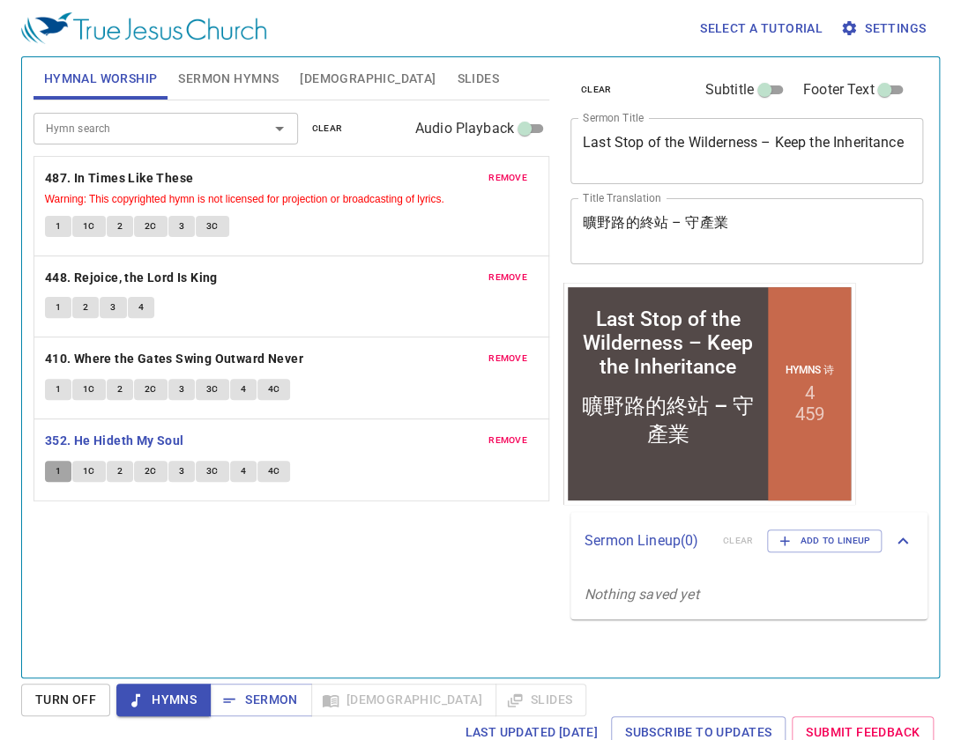
click at [63, 470] on button "1" at bounding box center [58, 471] width 26 height 21
click at [85, 467] on span "1C" at bounding box center [89, 472] width 12 height 16
click at [129, 466] on button "2" at bounding box center [120, 471] width 26 height 21
click at [141, 466] on button "2C" at bounding box center [150, 471] width 33 height 21
click at [175, 465] on button "3" at bounding box center [181, 471] width 26 height 21
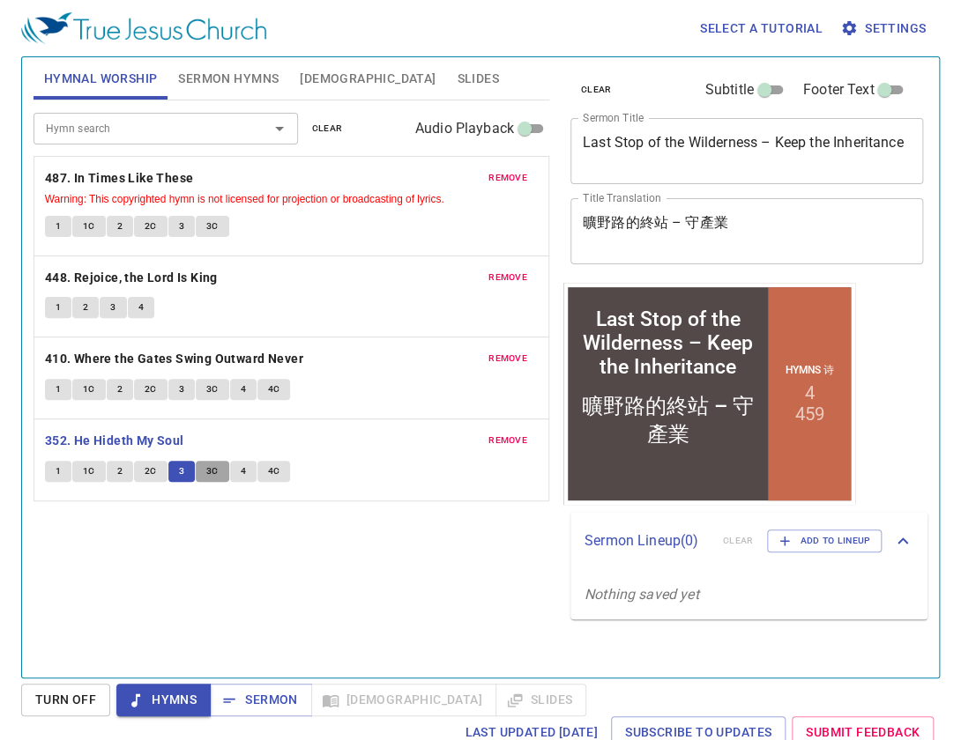
click at [200, 469] on button "3C" at bounding box center [212, 471] width 33 height 21
click at [244, 475] on button "4" at bounding box center [243, 471] width 26 height 21
click at [268, 473] on span "4C" at bounding box center [274, 472] width 12 height 16
click at [289, 692] on span "Sermon" at bounding box center [260, 700] width 73 height 22
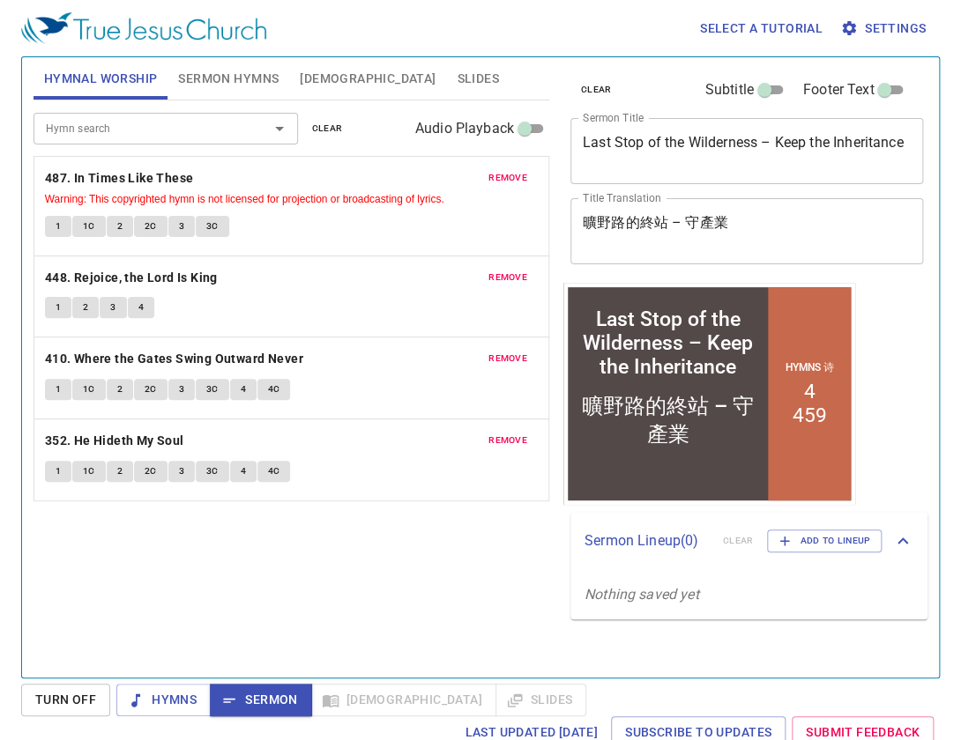
click at [218, 86] on span "Sermon Hymns" at bounding box center [228, 79] width 100 height 22
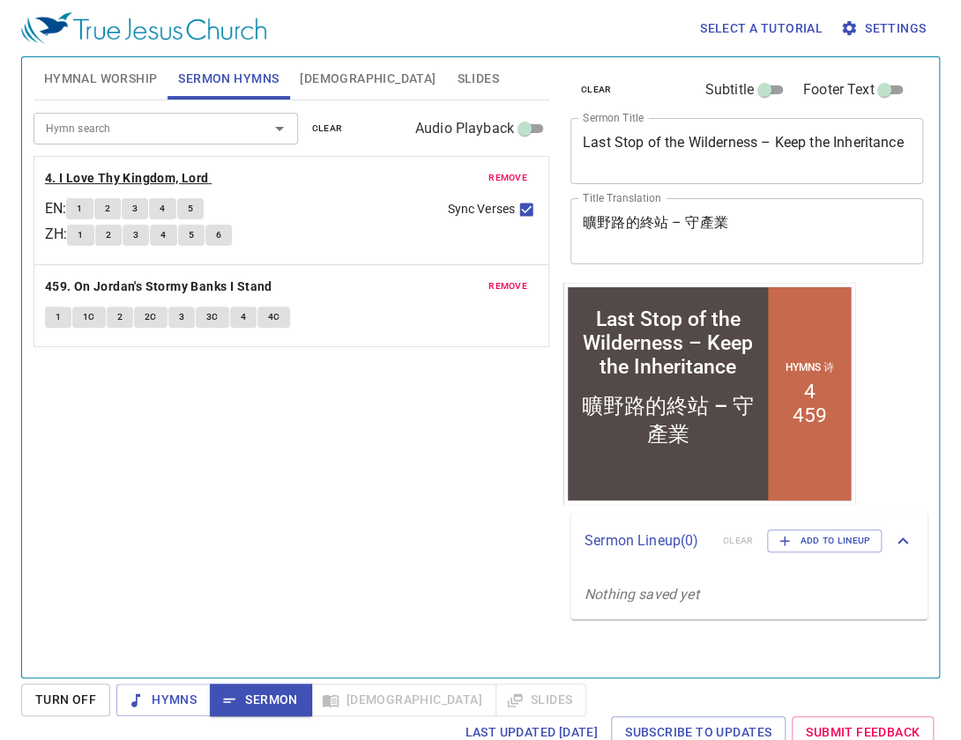
click at [151, 182] on b "4. I Love Thy Kingdom, Lord" at bounding box center [127, 178] width 164 height 22
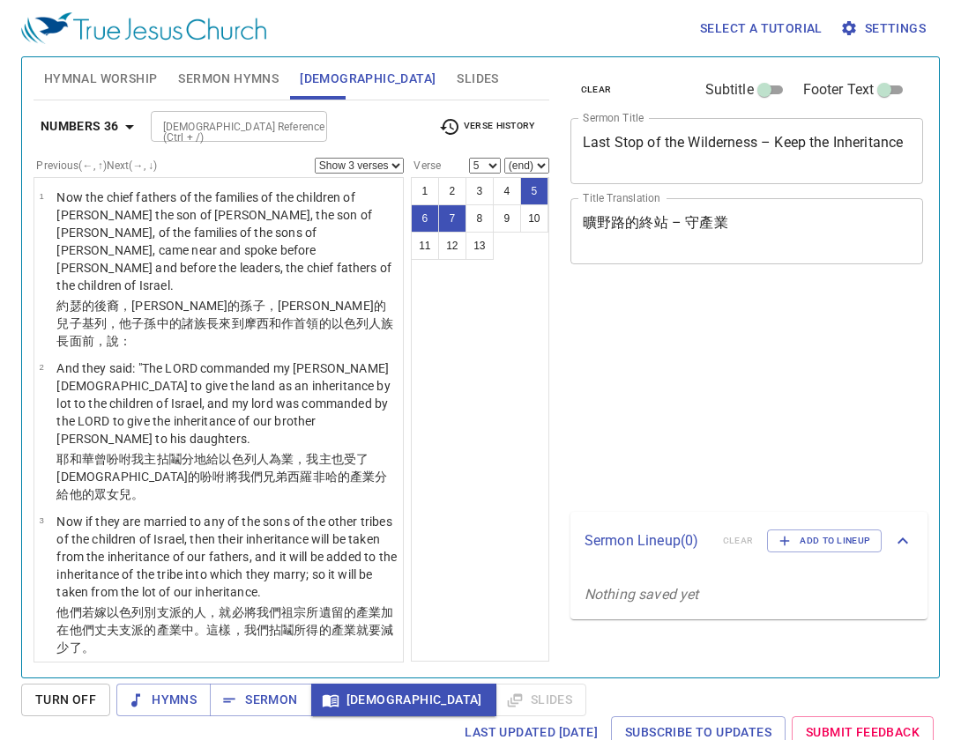
select select "3"
select select "5"
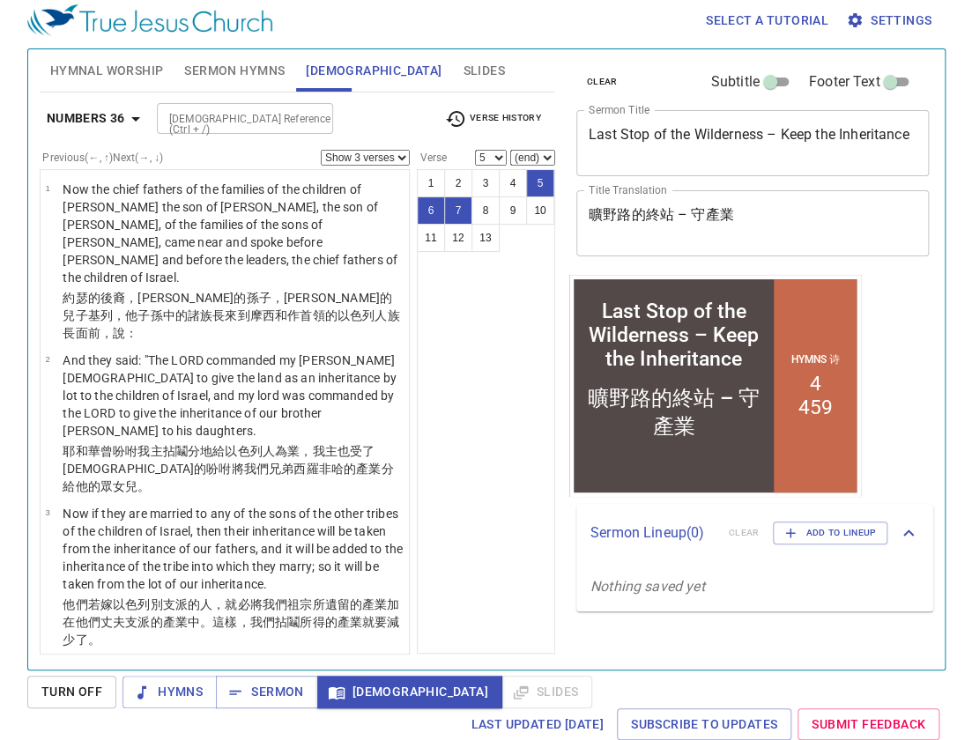
scroll to position [375, 0]
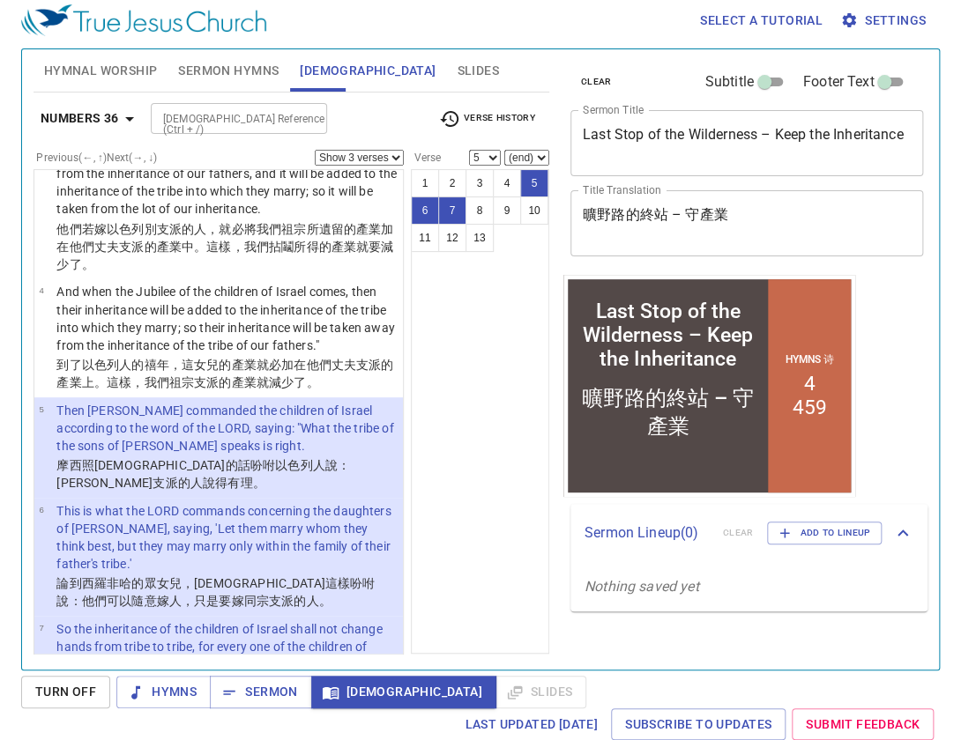
click at [88, 118] on b "Numbers 36" at bounding box center [80, 119] width 78 height 22
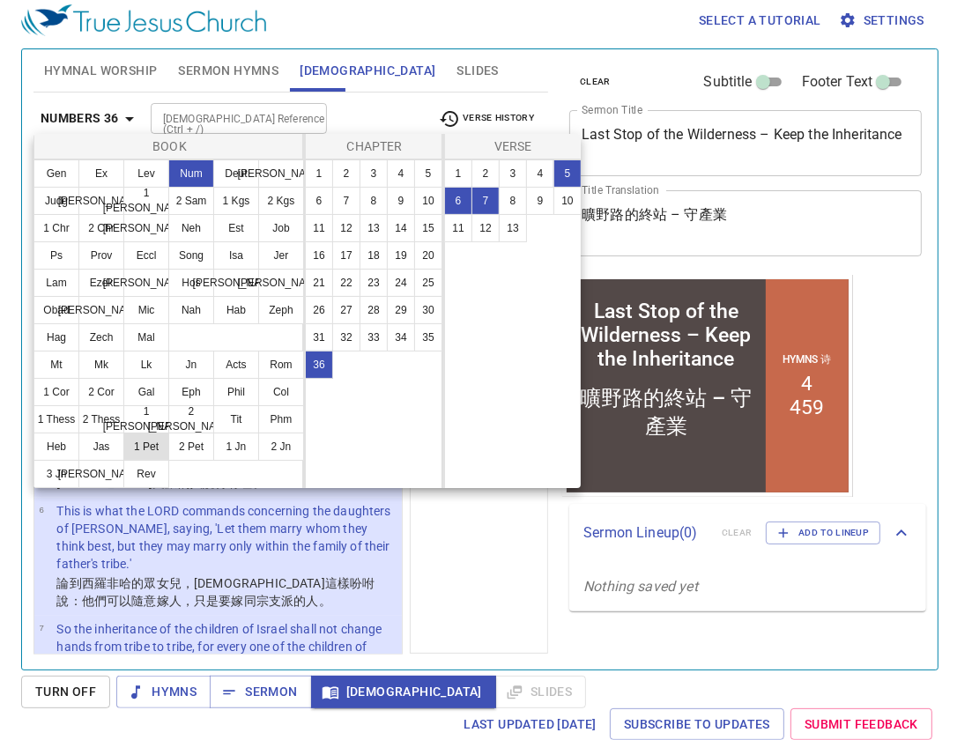
click at [139, 438] on button "1 Pet" at bounding box center [146, 447] width 46 height 28
select select "1"
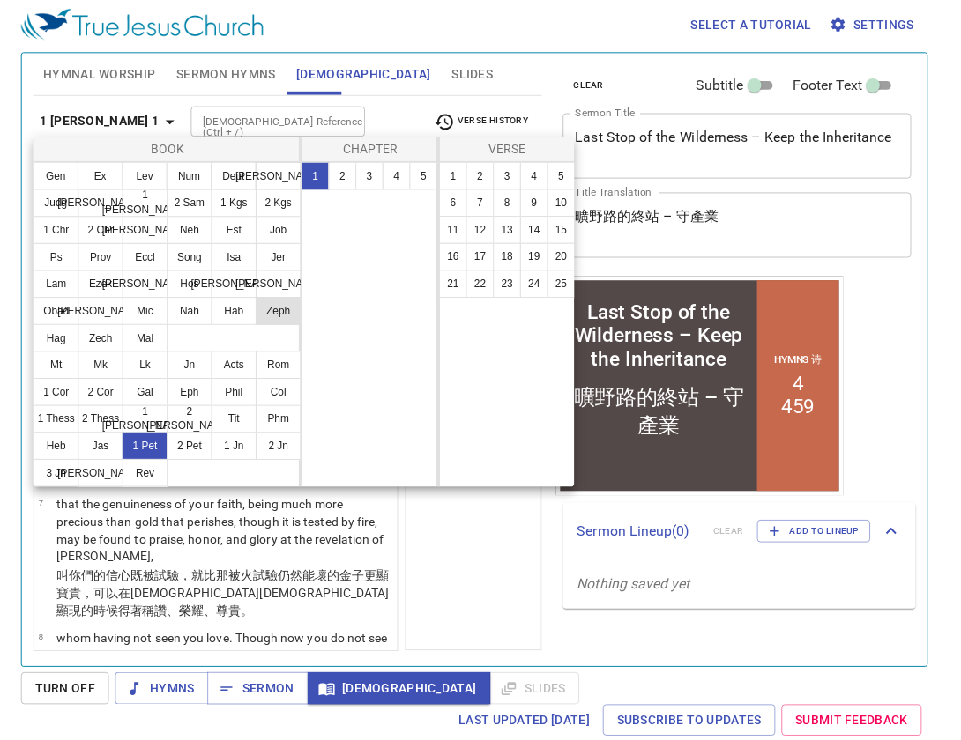
scroll to position [0, 0]
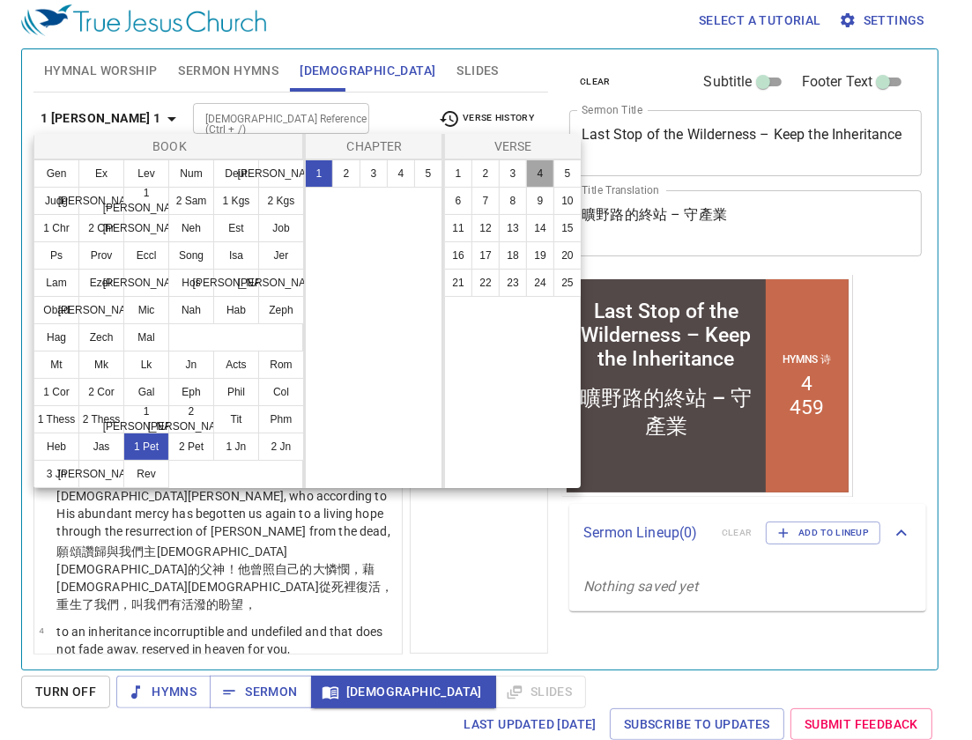
click at [536, 173] on button "4" at bounding box center [540, 174] width 28 height 28
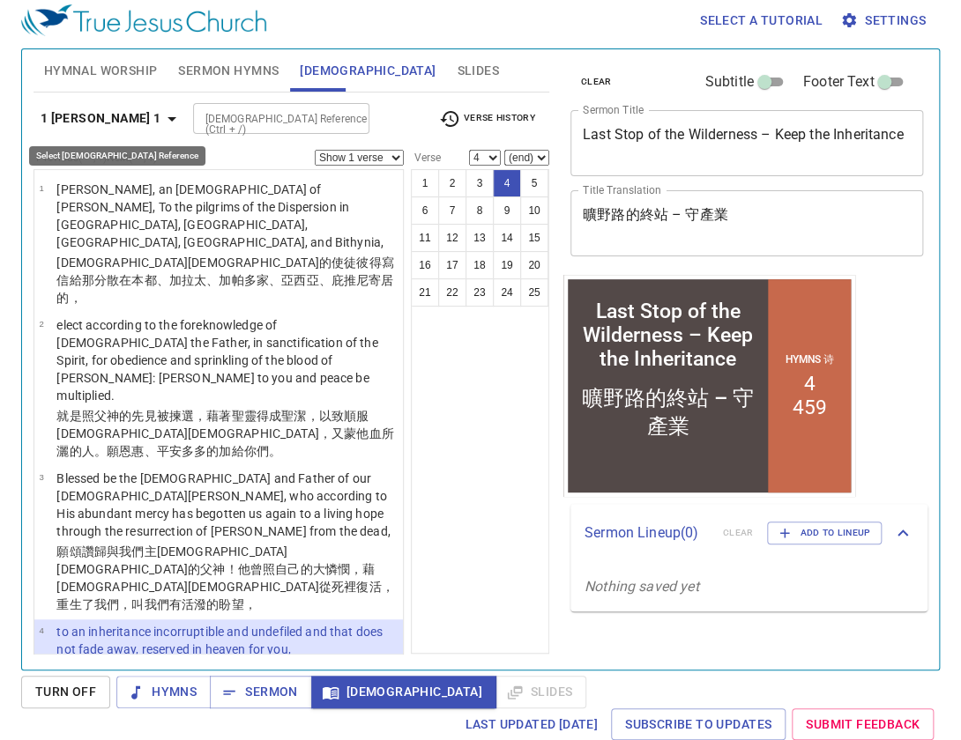
click at [161, 127] on icon "button" at bounding box center [171, 118] width 21 height 21
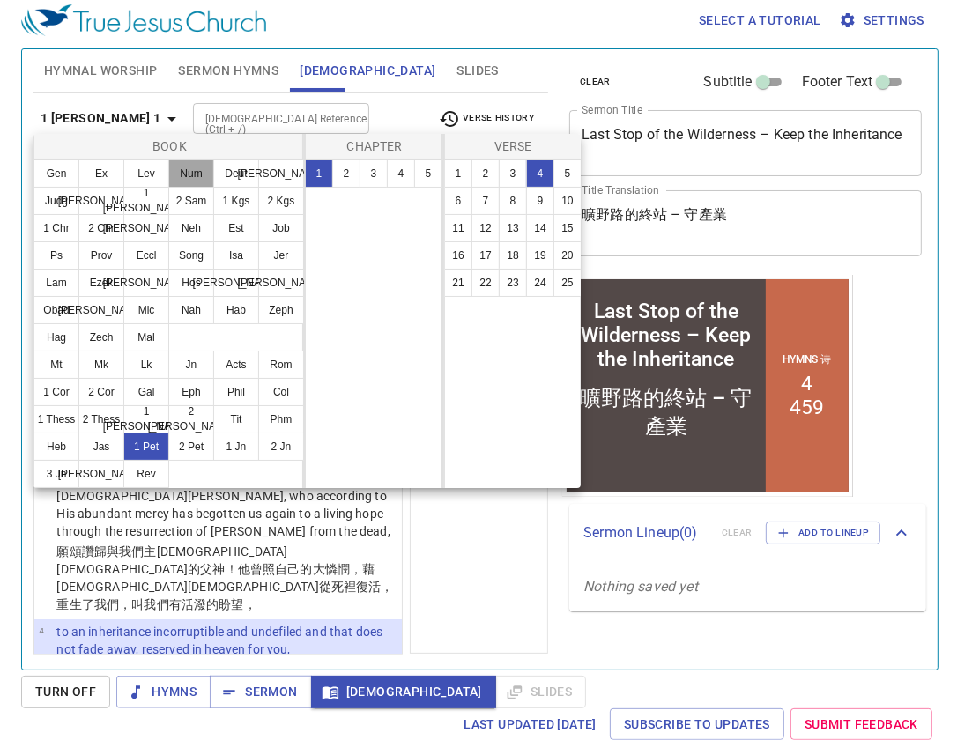
click at [194, 179] on button "Num" at bounding box center [191, 174] width 46 height 28
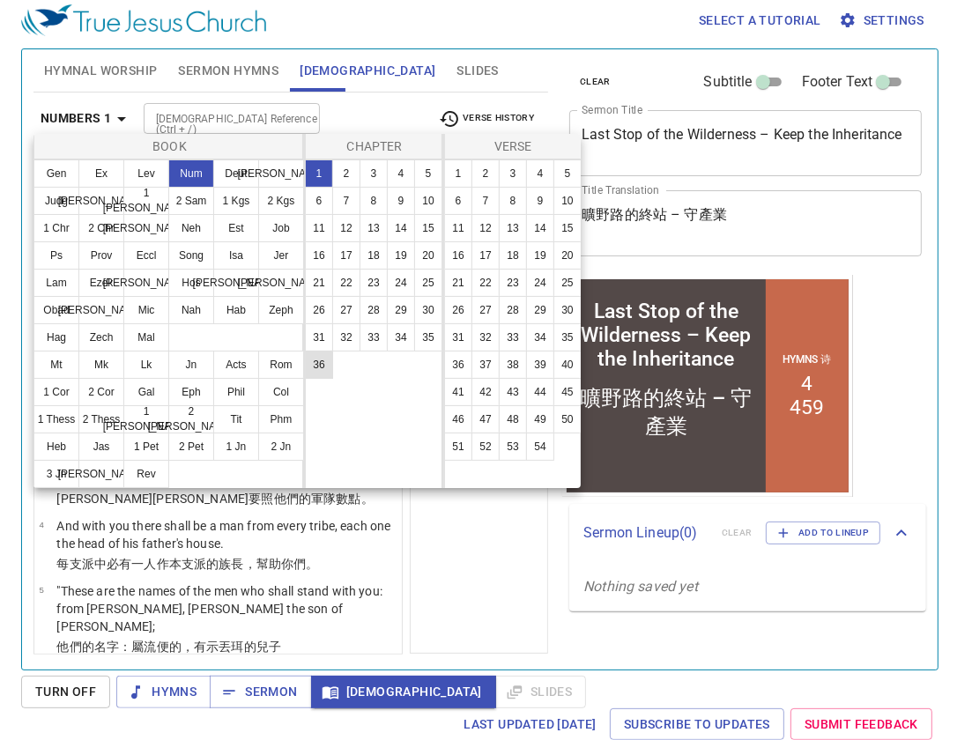
click at [328, 364] on button "36" at bounding box center [319, 365] width 28 height 28
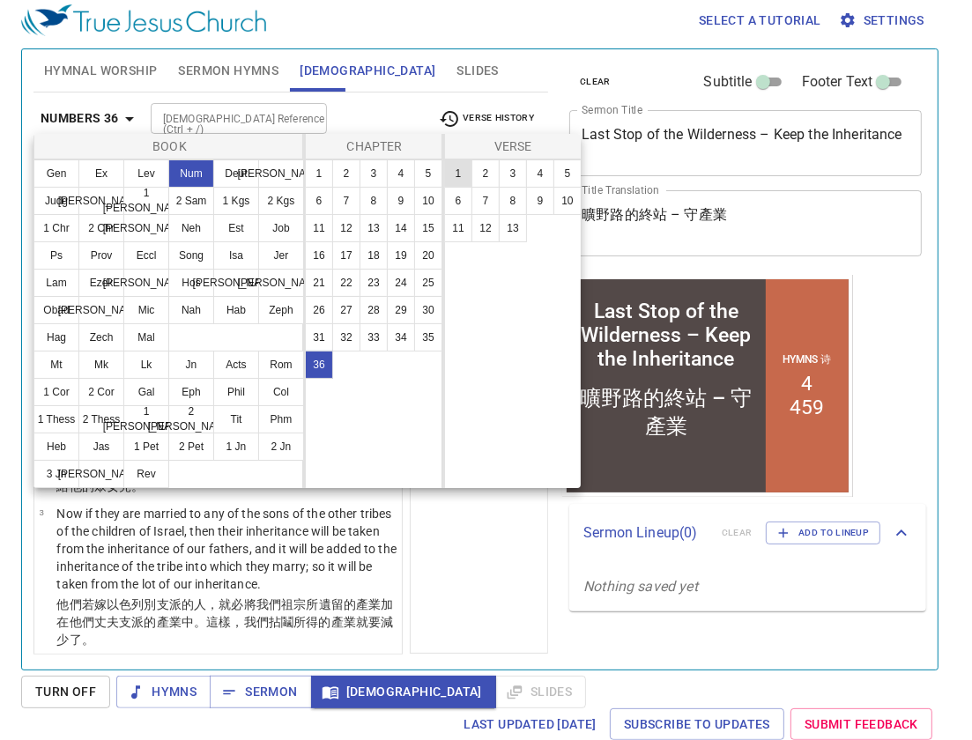
click at [464, 181] on button "1" at bounding box center [458, 174] width 28 height 28
select select "1"
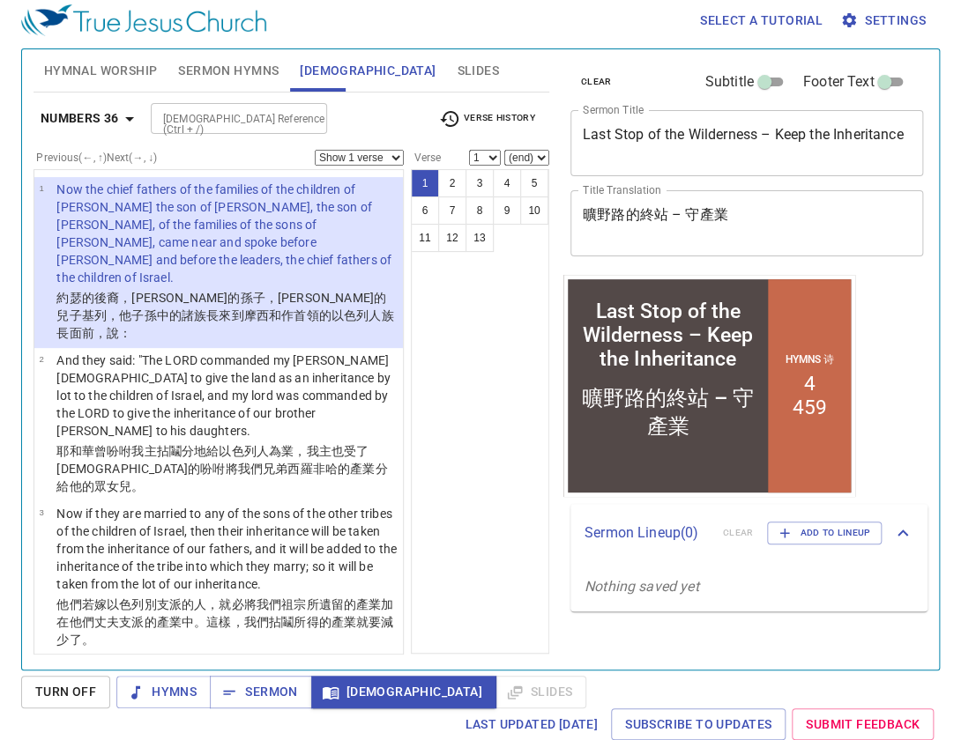
click at [373, 156] on select "Show 1 verse Show 2 verses Show 3 verses Show 4 verses Show 5 verses" at bounding box center [359, 158] width 89 height 16
click at [315, 150] on select "Show 1 verse Show 2 verses Show 3 verses Show 4 verses Show 5 verses" at bounding box center [359, 158] width 89 height 16
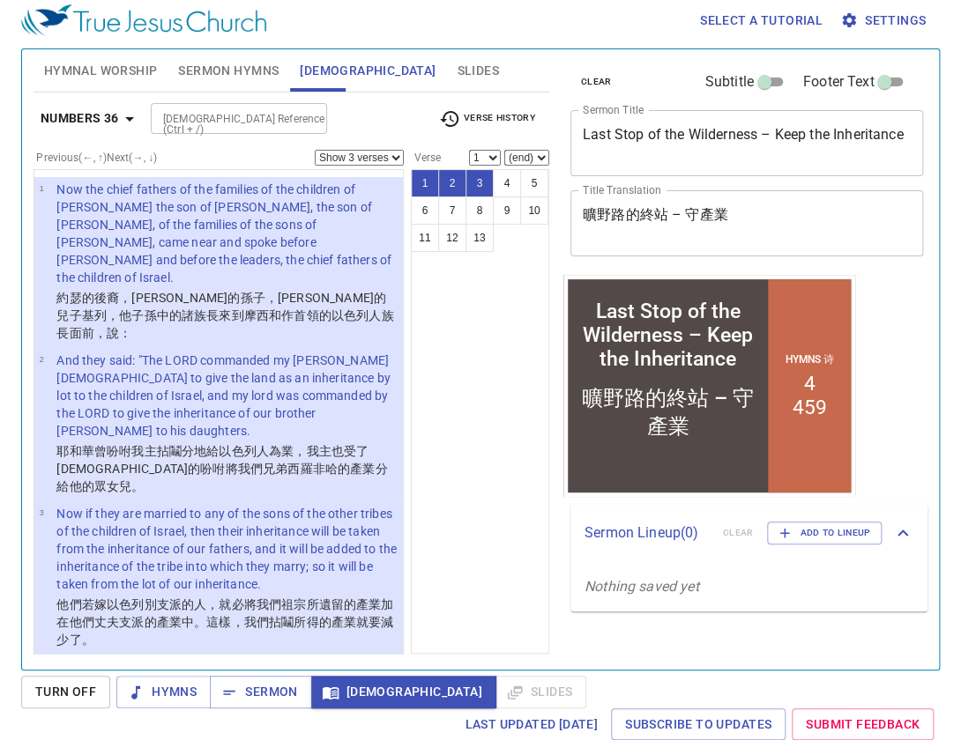
click at [370, 157] on select "Show 1 verse Show 2 verses Show 3 verses Show 4 verses Show 5 verses" at bounding box center [359, 158] width 89 height 16
select select "1"
click at [315, 150] on select "Show 1 verse Show 2 verses Show 3 verses Show 4 verses Show 5 verses" at bounding box center [359, 158] width 89 height 16
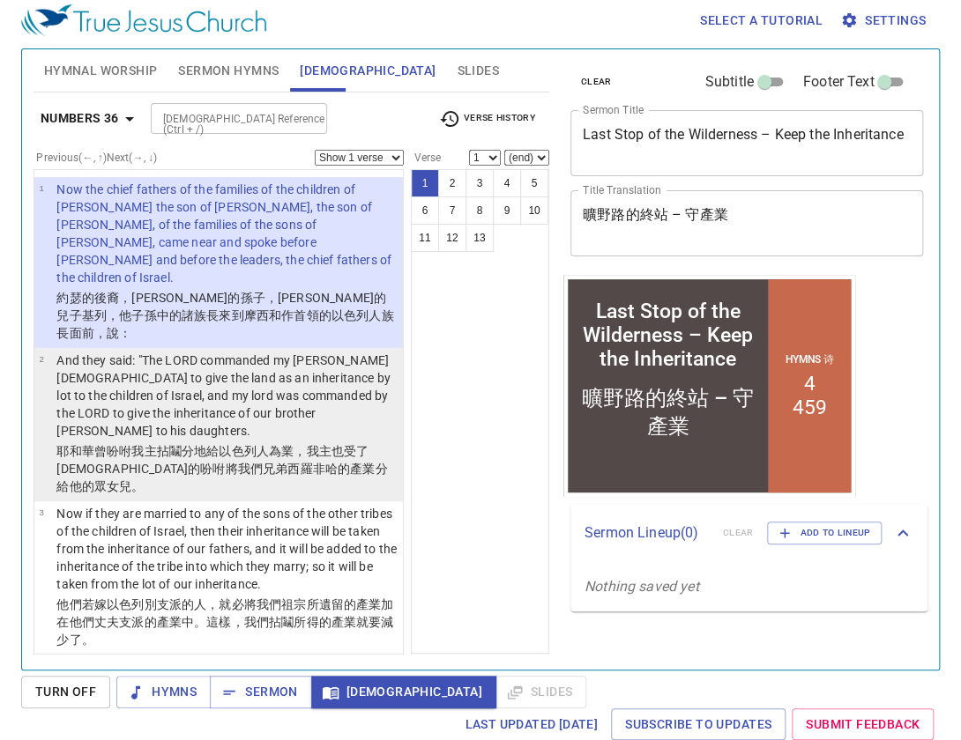
click at [259, 352] on p "And they said: "The LORD commanded my lord Moses to give the land as an inherit…" at bounding box center [226, 396] width 341 height 88
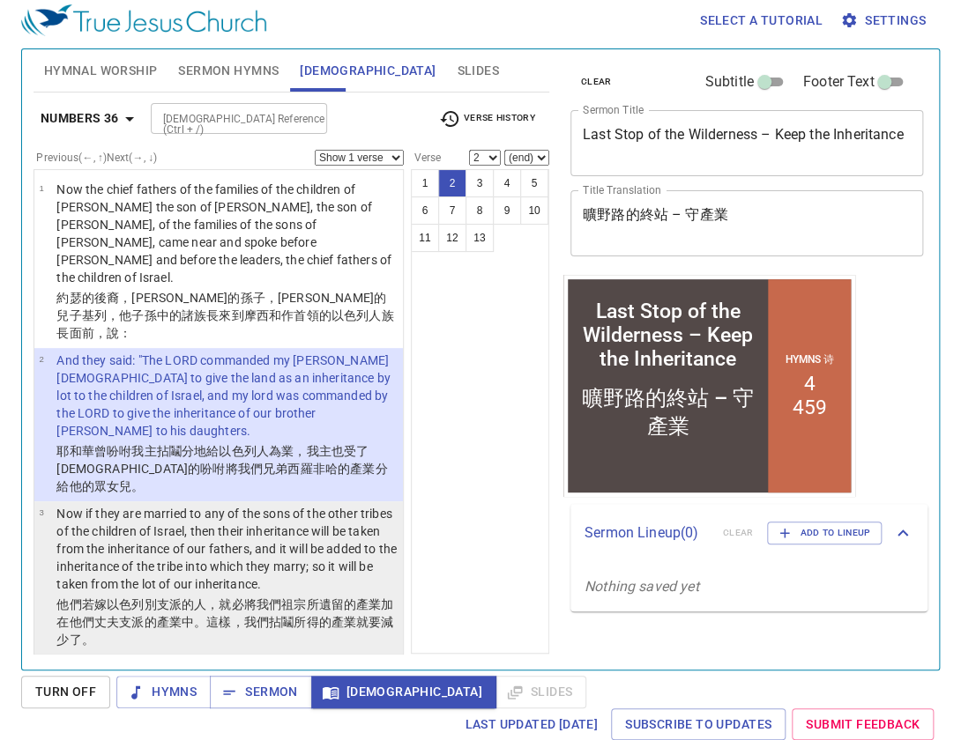
click at [302, 505] on p "Now if they are married to any of the sons of the other tribes of the children …" at bounding box center [226, 549] width 341 height 88
select select "3"
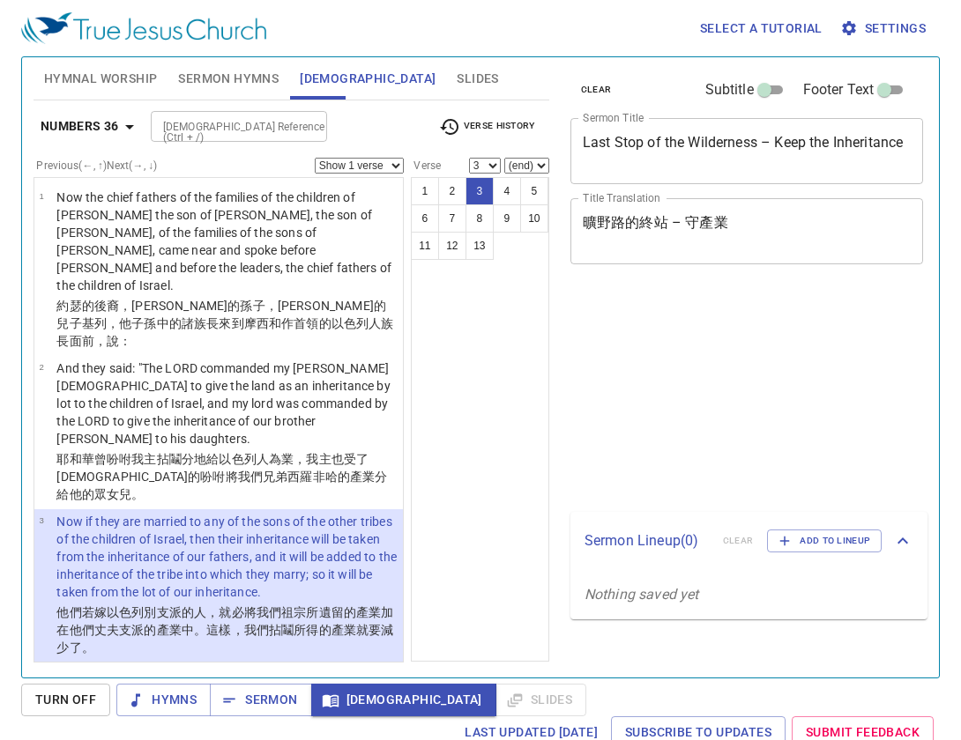
select select "3"
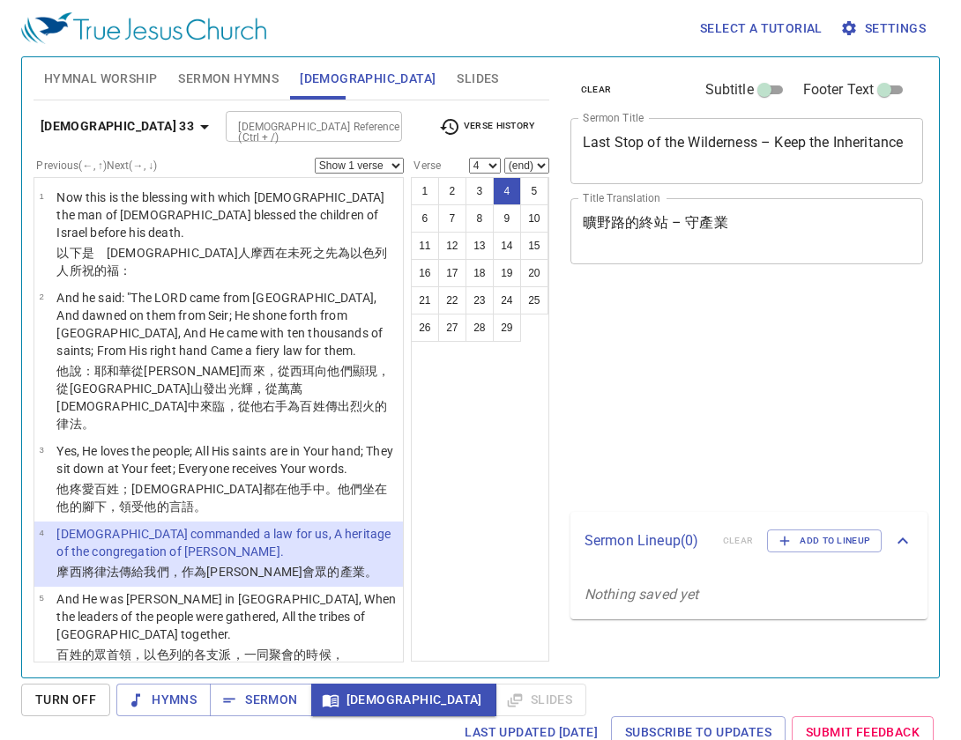
select select "4"
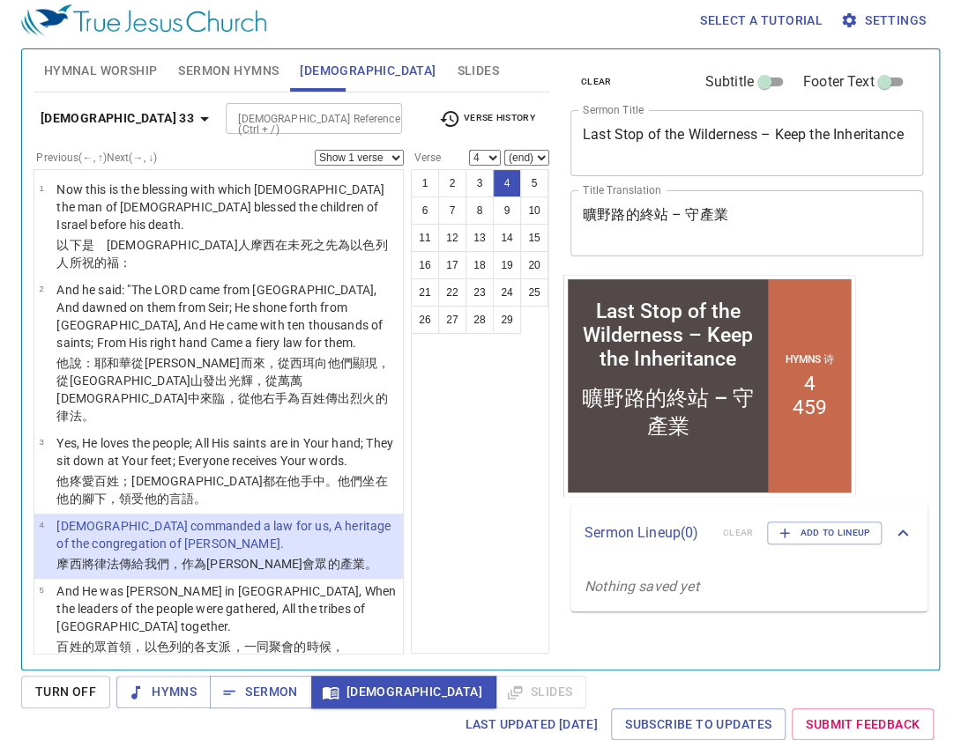
scroll to position [8, 0]
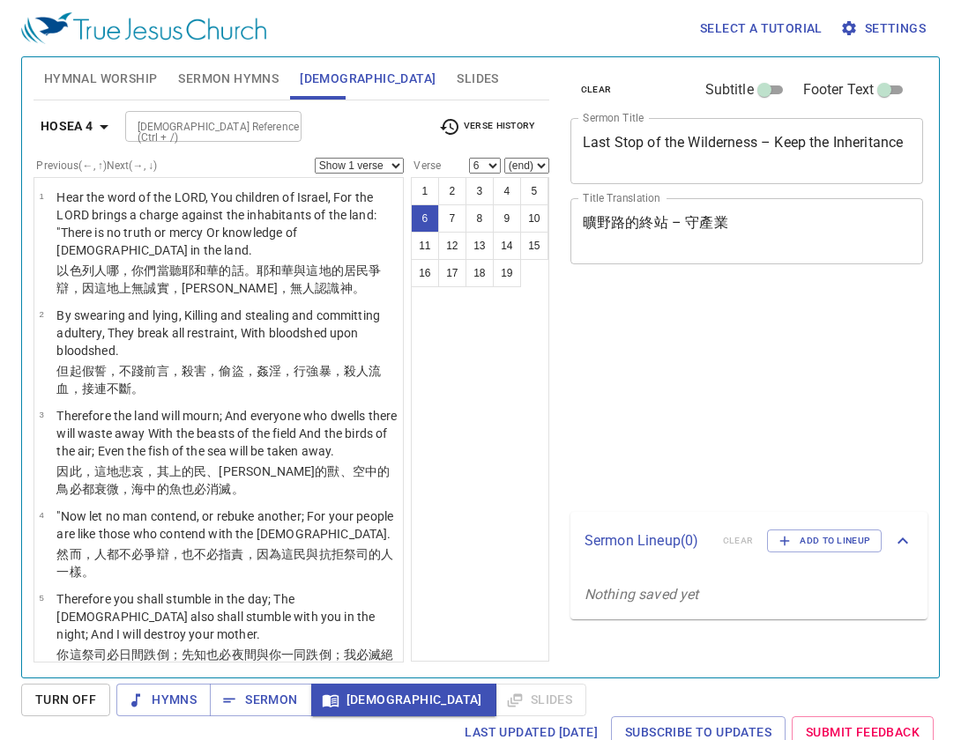
select select "6"
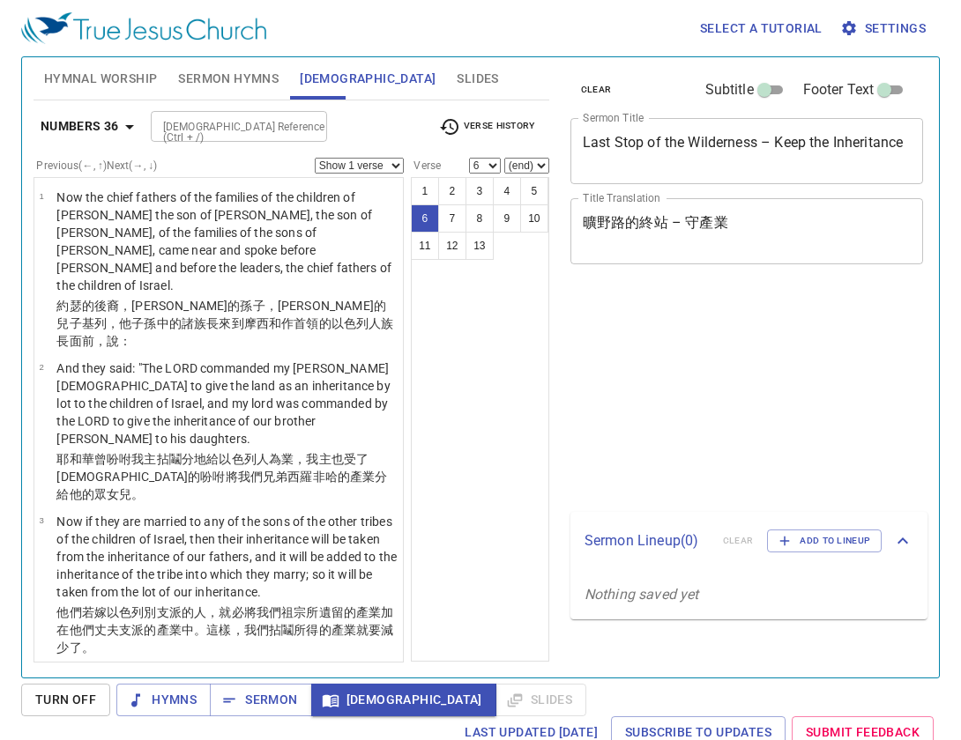
select select "6"
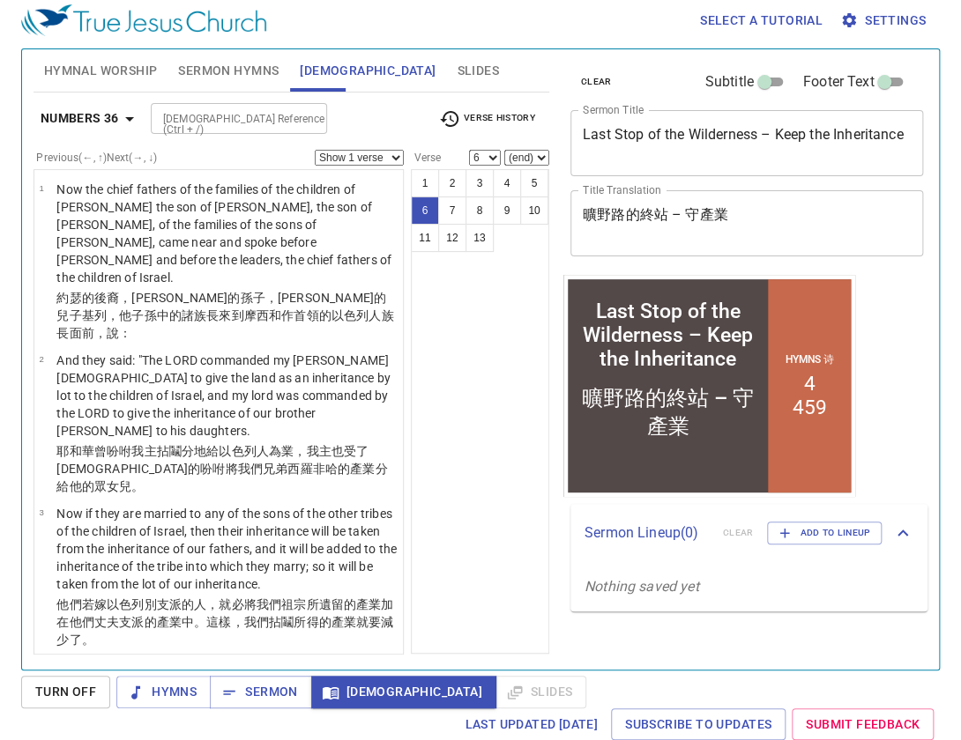
scroll to position [485, 0]
